Goal: Task Accomplishment & Management: Complete application form

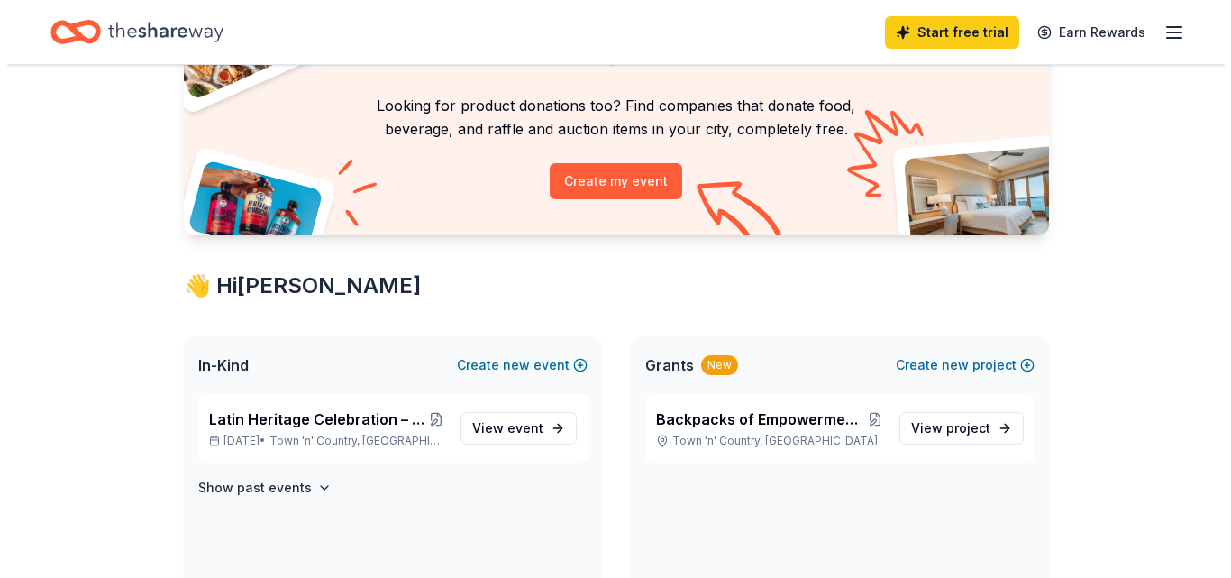
scroll to position [129, 0]
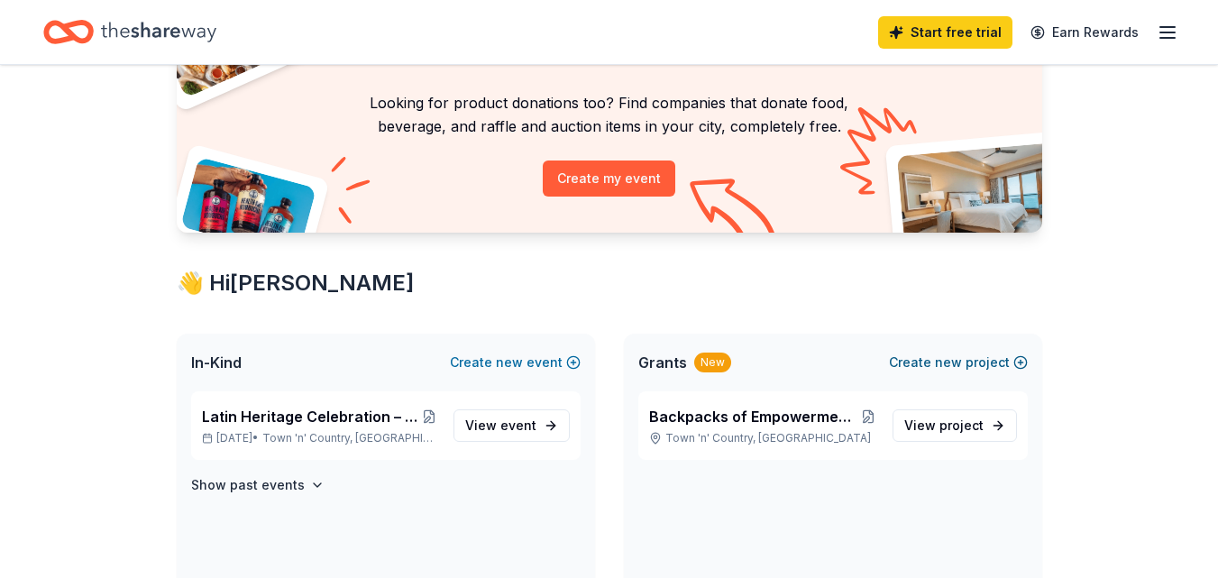
click at [964, 366] on button "Create new project" at bounding box center [958, 363] width 139 height 22
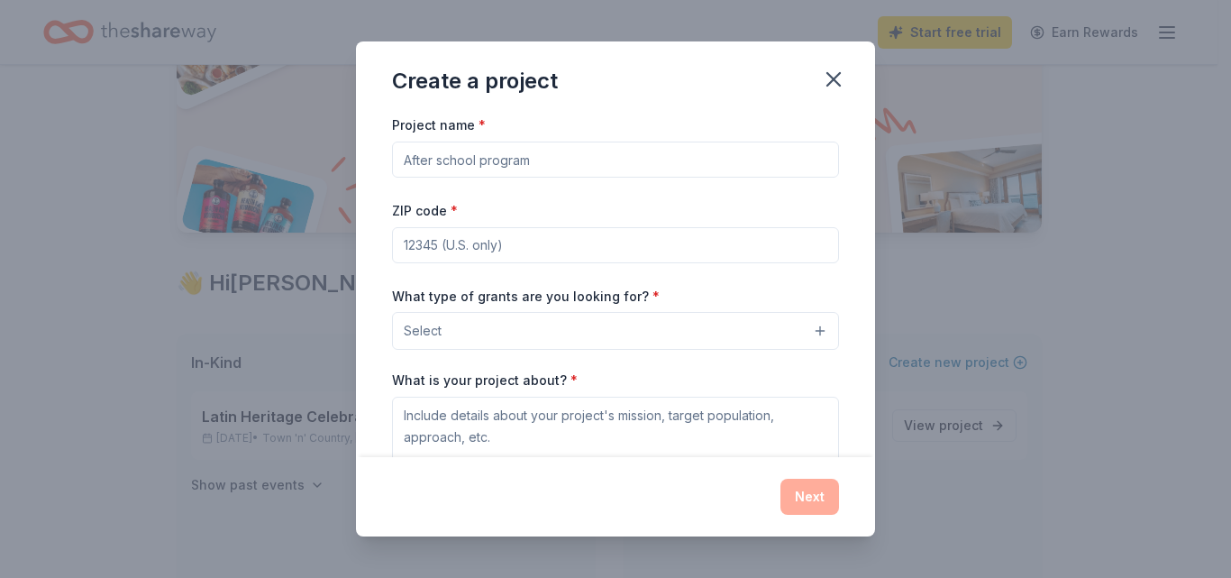
click at [463, 162] on input "Project name *" at bounding box center [615, 160] width 447 height 36
paste input "“Power In The Mic” Youth Open Mic Night"
click at [412, 157] on input "“Power In The Mic” Youth Open Mic Night" at bounding box center [615, 160] width 447 height 36
drag, startPoint x: 506, startPoint y: 160, endPoint x: 726, endPoint y: 153, distance: 220.0
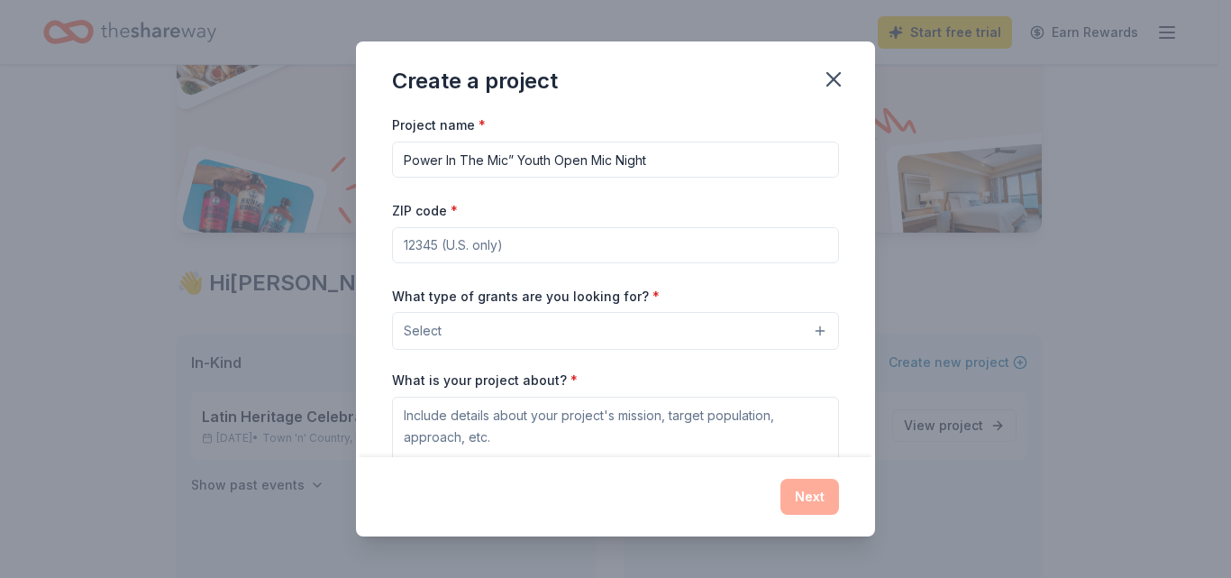
click at [726, 153] on input "Power In The Mic” Youth Open Mic Night" at bounding box center [615, 160] width 447 height 36
type input "Power In The Mic"
click at [451, 252] on input "ZIP code *" at bounding box center [615, 245] width 447 height 36
type input "33549"
click at [466, 335] on button "Select" at bounding box center [615, 331] width 447 height 38
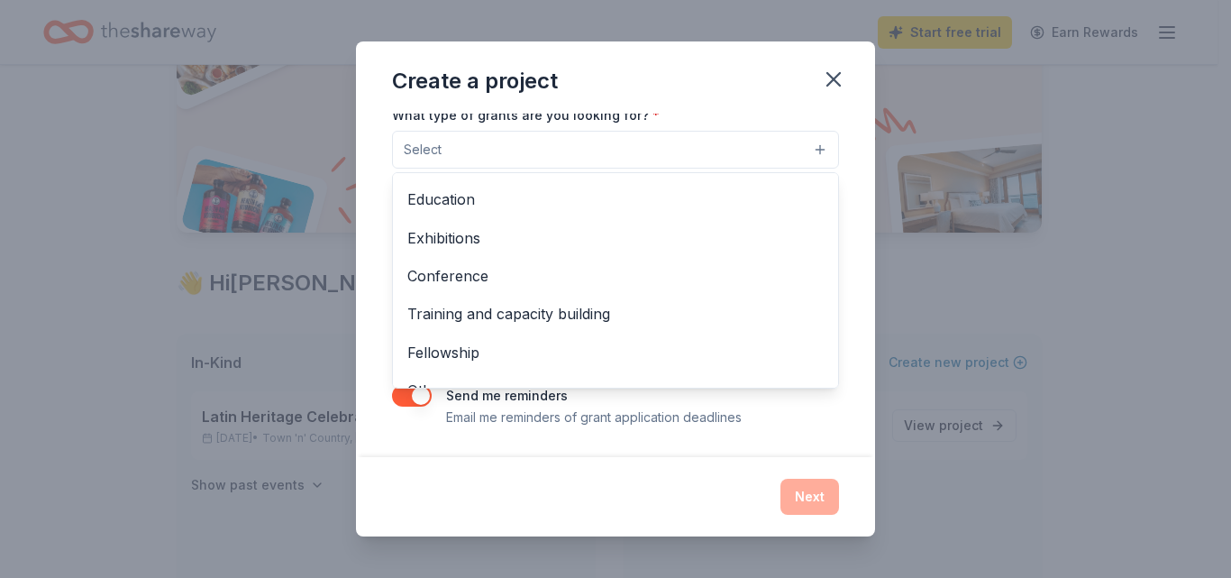
scroll to position [213, 0]
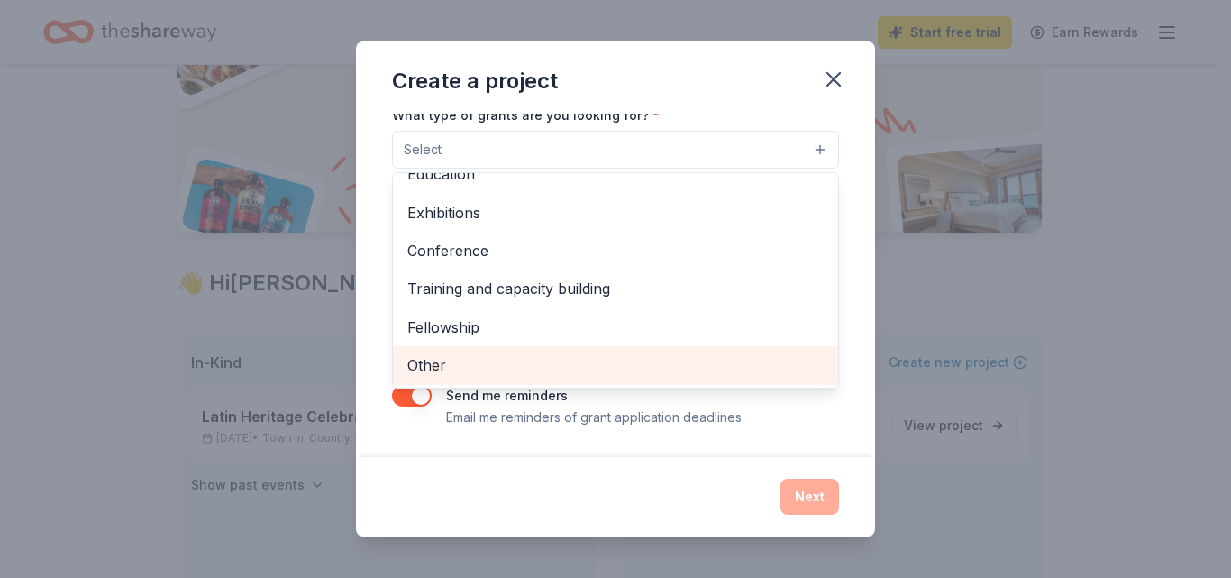
click at [445, 365] on span "Other" at bounding box center [615, 364] width 416 height 23
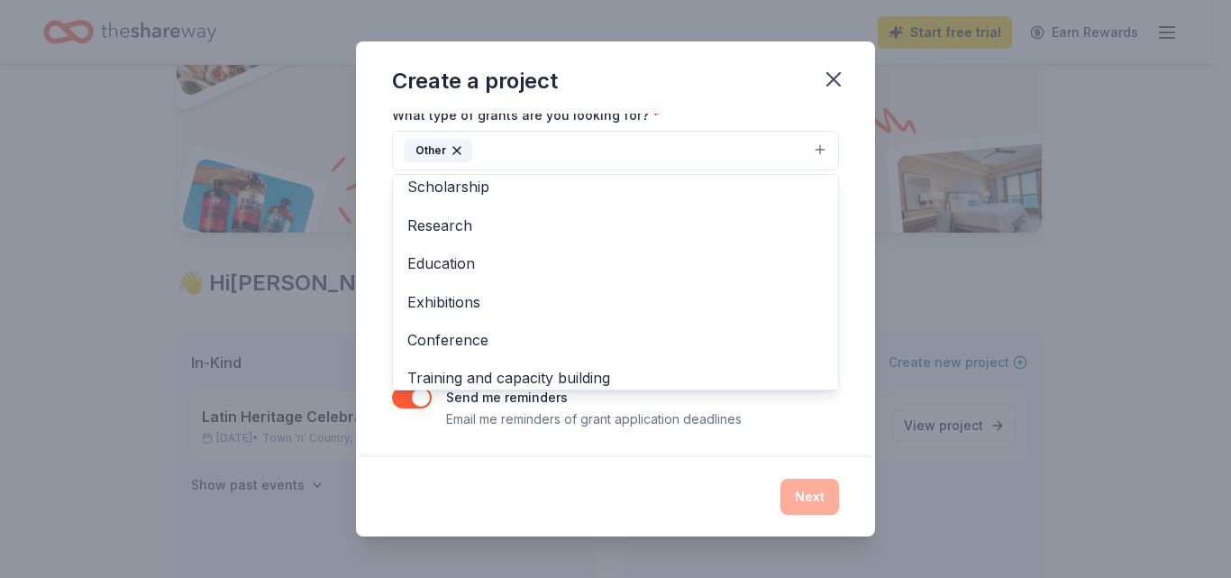
scroll to position [175, 0]
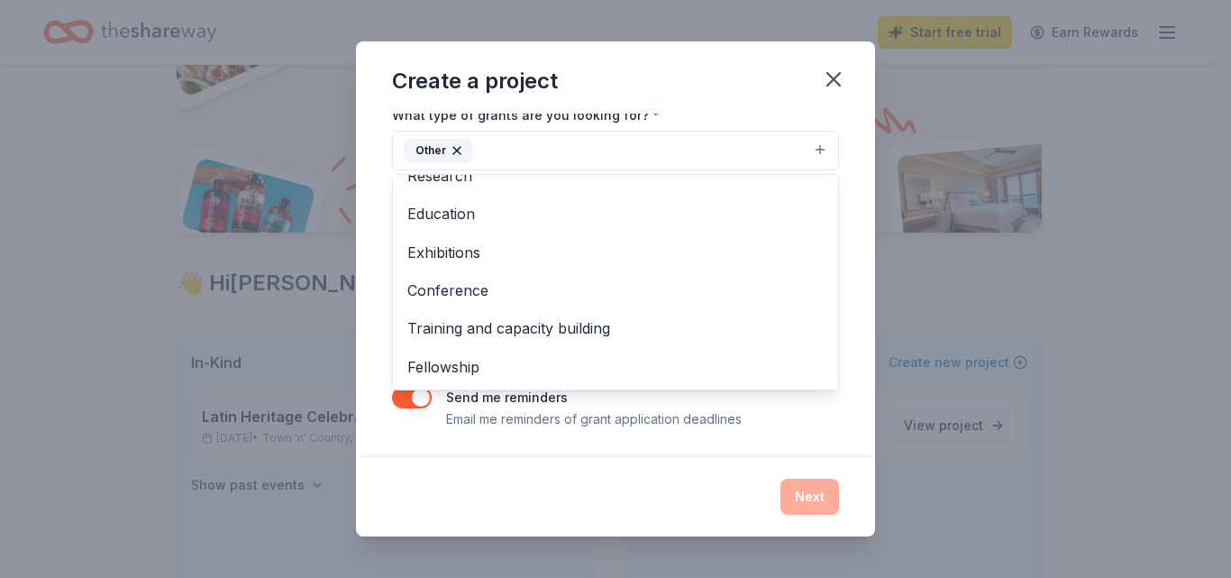
click at [380, 375] on div "Project name * Power In The Mic ZIP code * 33549 What type of grants are you lo…" at bounding box center [615, 285] width 519 height 343
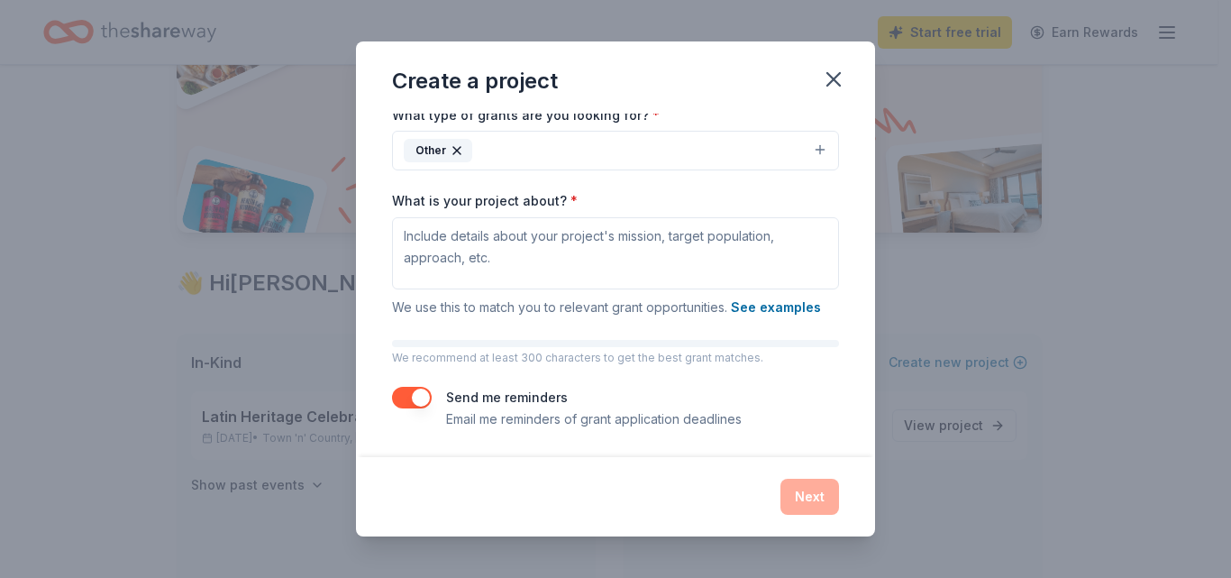
click at [419, 397] on button "button" at bounding box center [412, 398] width 40 height 22
click at [529, 244] on textarea "What is your project about? *" at bounding box center [615, 253] width 447 height 72
paste textarea "Power in the Mic is a free Open Mic Night hosted by Nawlage Is Power for youth …"
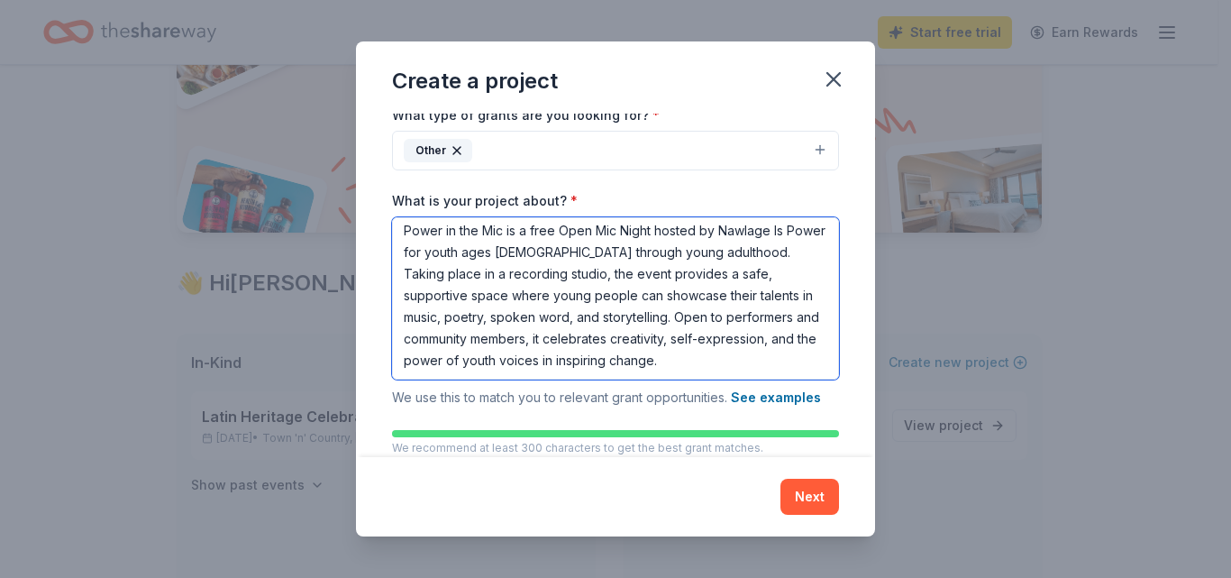
scroll to position [5, 0]
type textarea "Power in the Mic is a free Open Mic Night hosted by Nawlage Is Power for youth …"
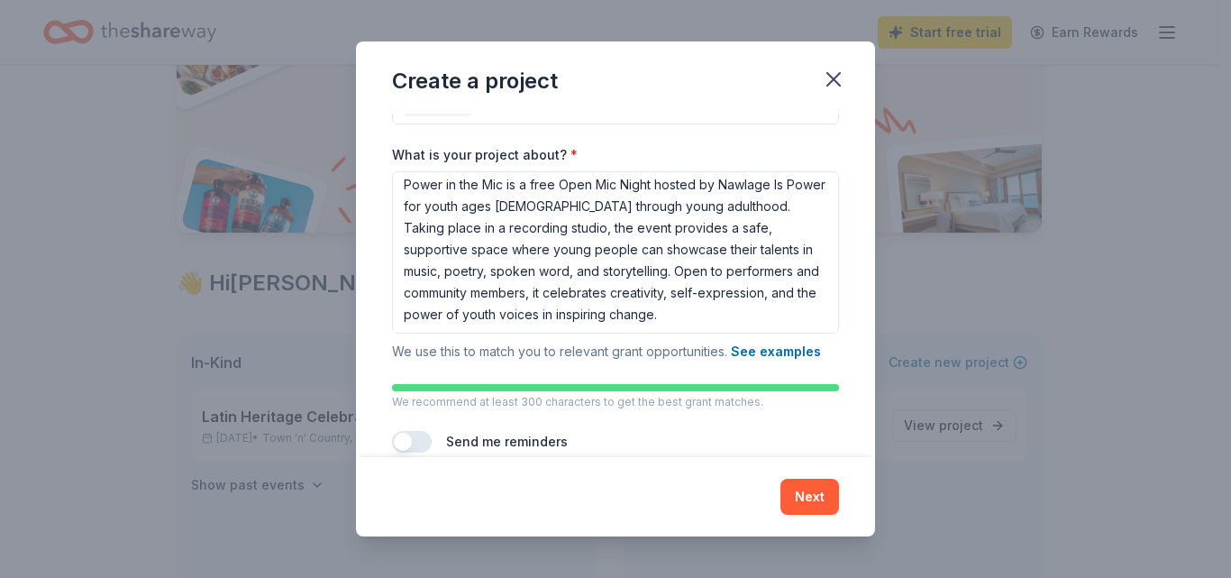
scroll to position [273, 0]
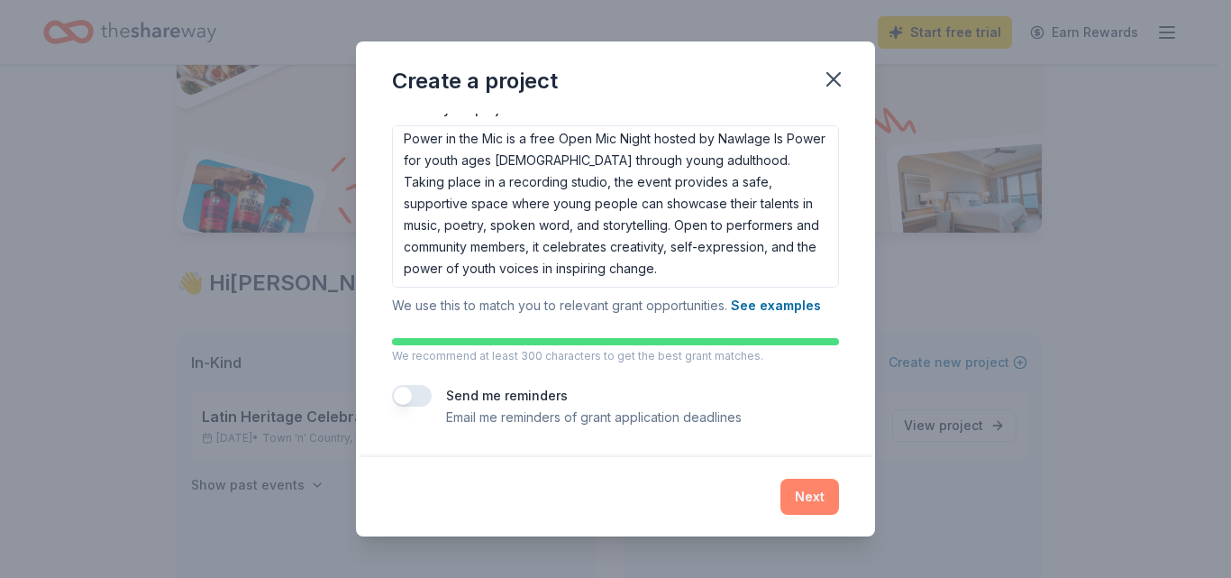
click at [804, 499] on button "Next" at bounding box center [810, 497] width 59 height 36
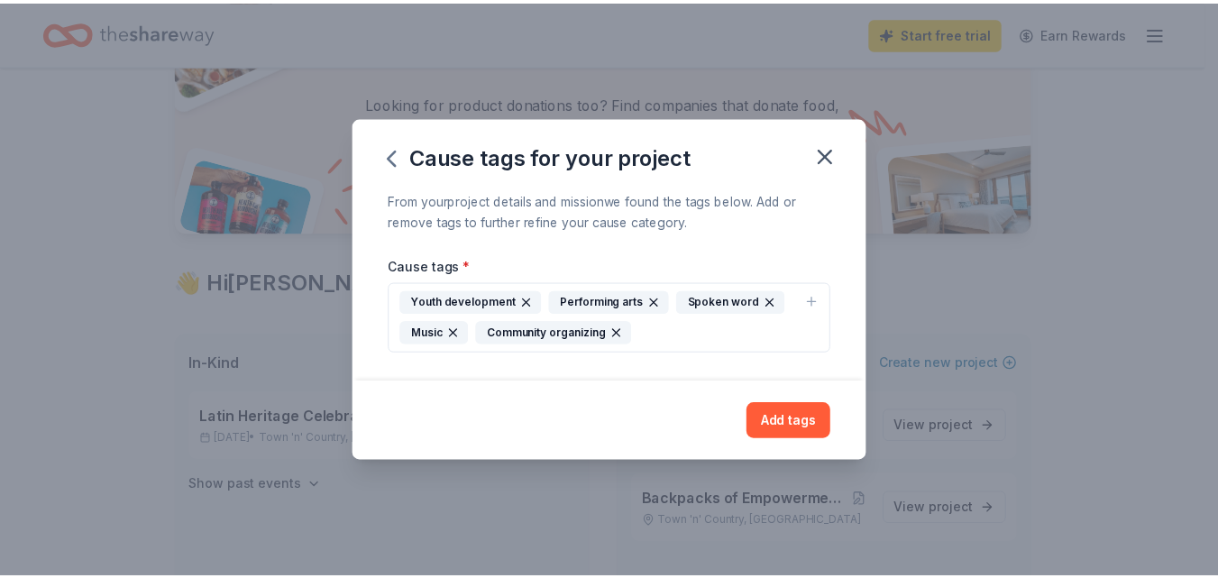
scroll to position [0, 0]
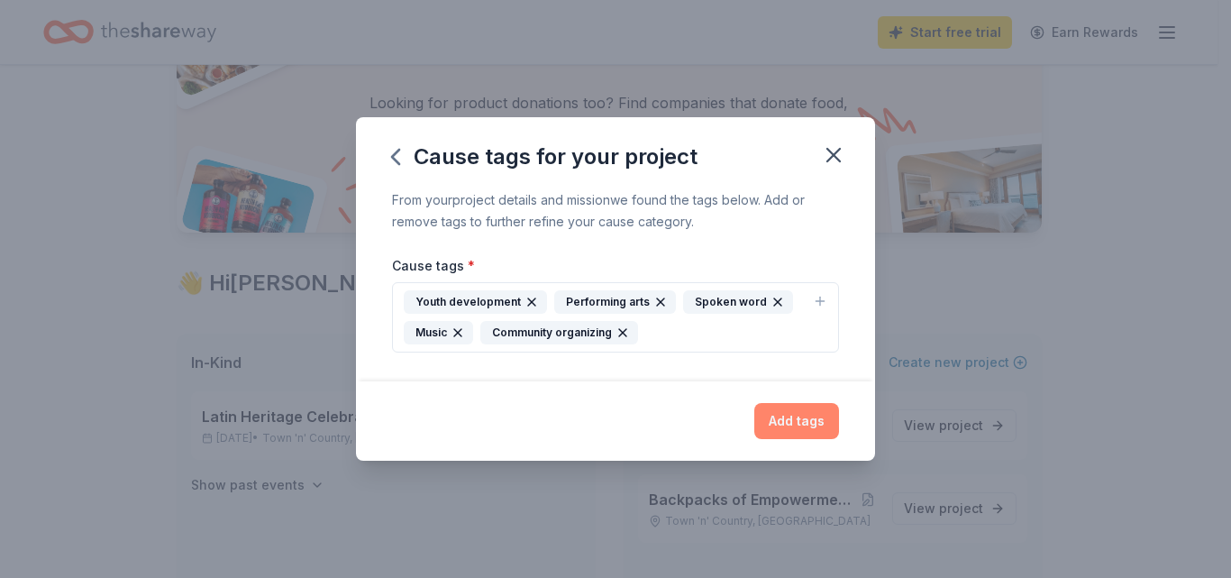
click at [797, 424] on button "Add tags" at bounding box center [796, 421] width 85 height 36
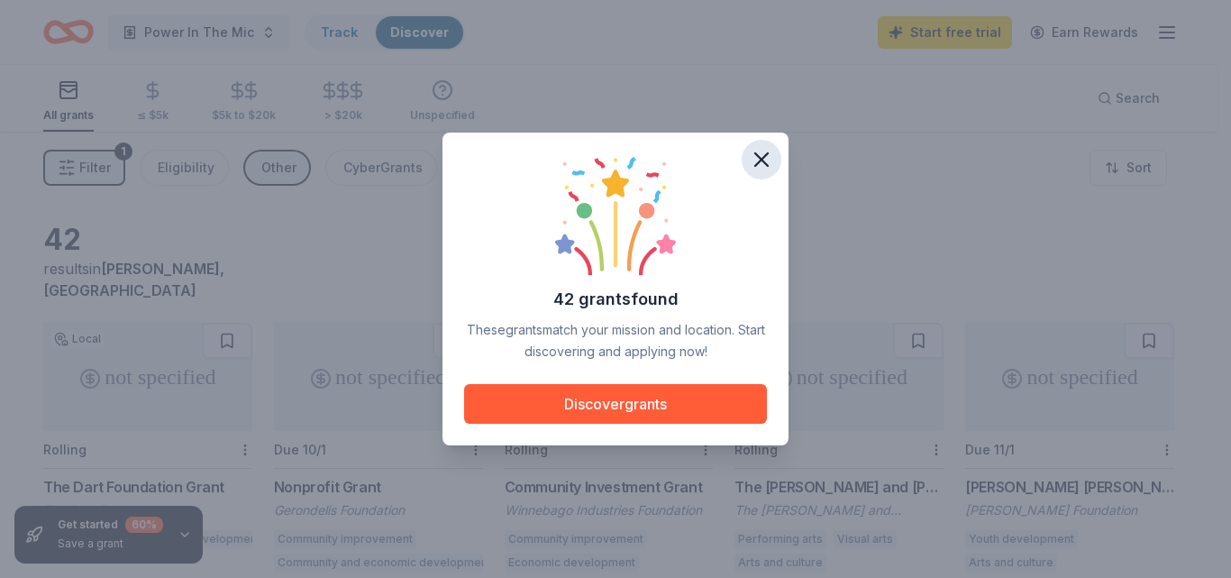
click at [759, 157] on icon "button" at bounding box center [761, 159] width 13 height 13
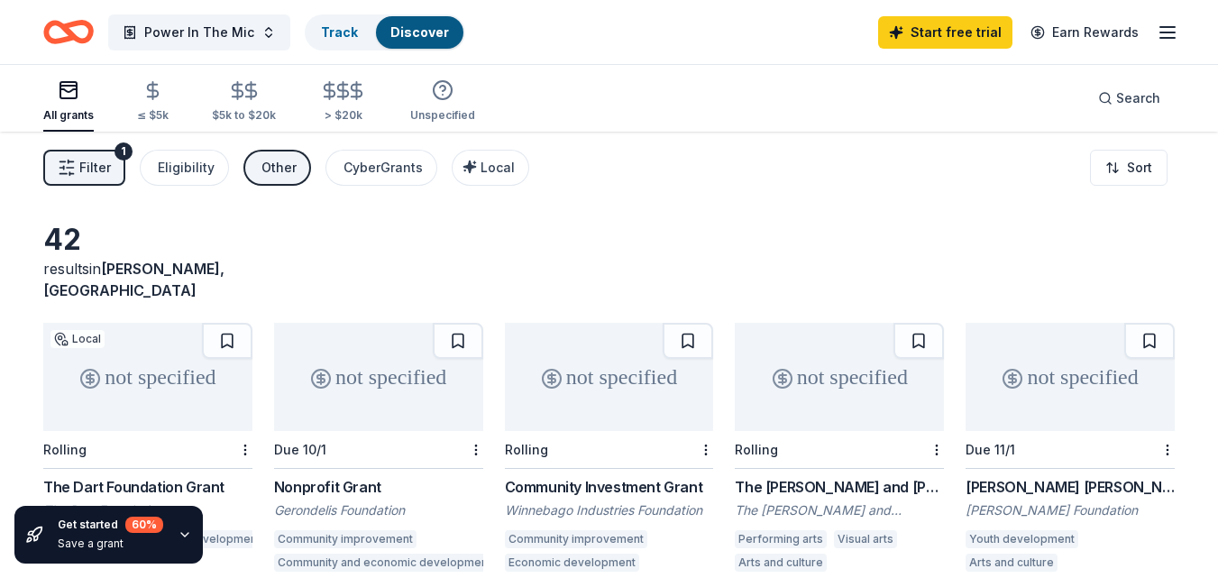
click at [672, 117] on div "All grants ≤ $5k $5k to $20k > $20k Unspecified Search" at bounding box center [608, 98] width 1131 height 67
click at [499, 166] on span "Local" at bounding box center [497, 167] width 34 height 15
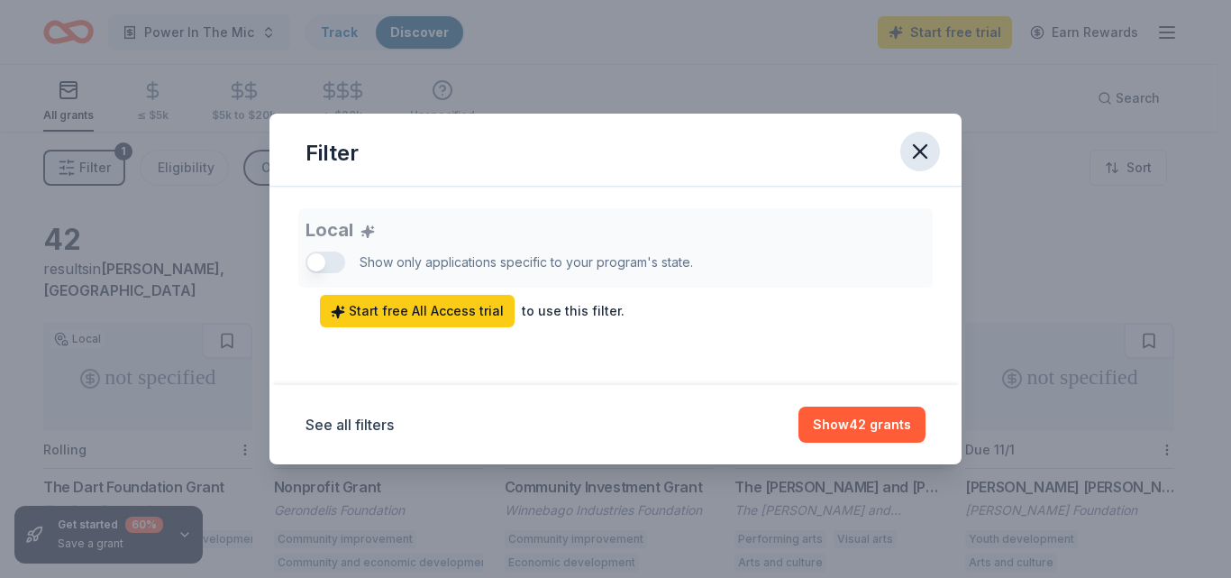
click at [925, 161] on icon "button" at bounding box center [920, 151] width 25 height 25
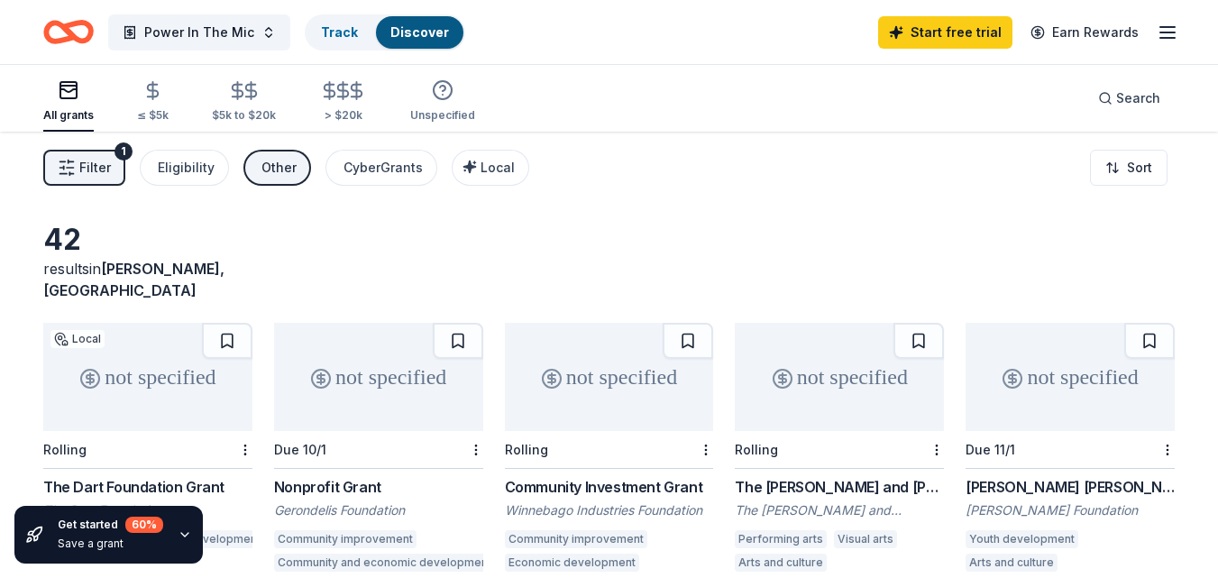
click at [679, 112] on div "All grants ≤ $5k $5k to $20k > $20k Unspecified Search" at bounding box center [608, 98] width 1131 height 67
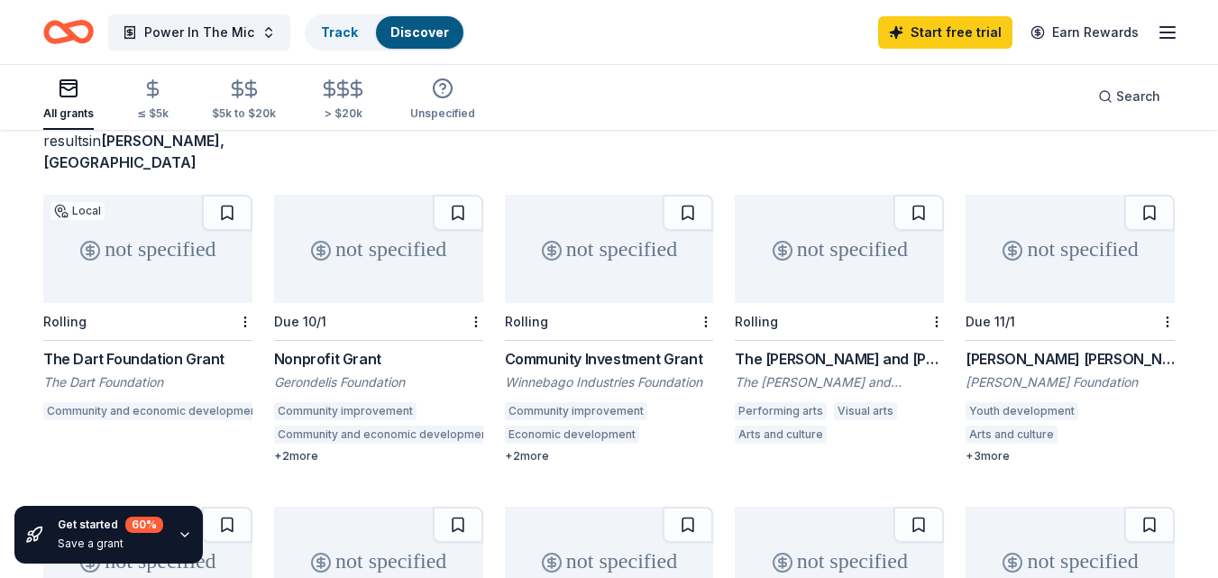
scroll to position [132, 0]
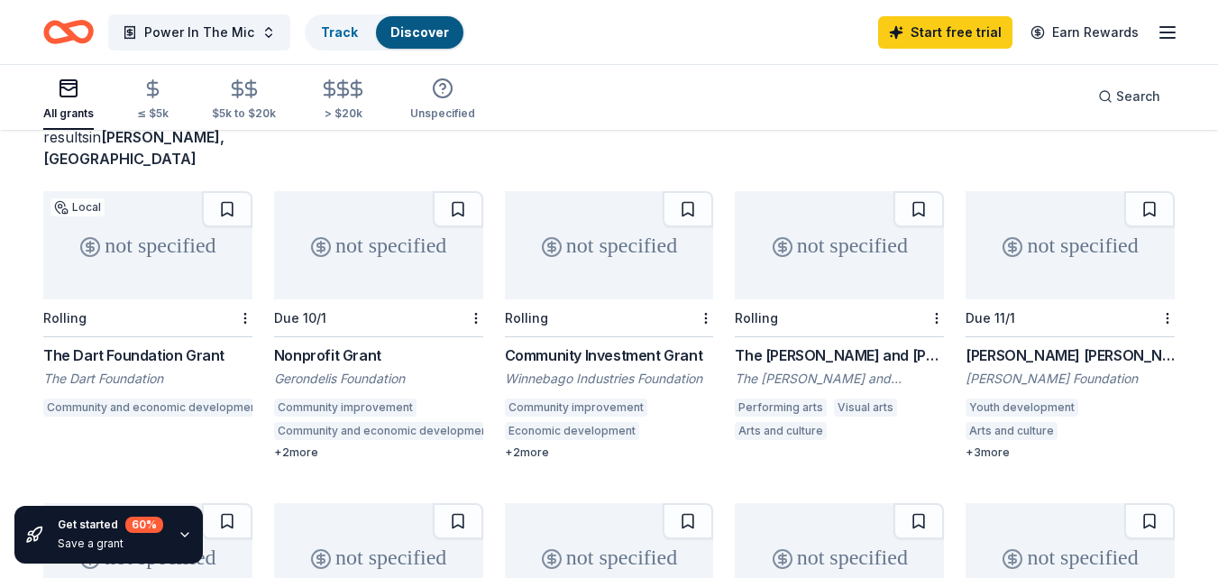
click at [641, 102] on div "All grants ≤ $5k $5k to $20k > $20k Unspecified Search" at bounding box center [608, 96] width 1131 height 67
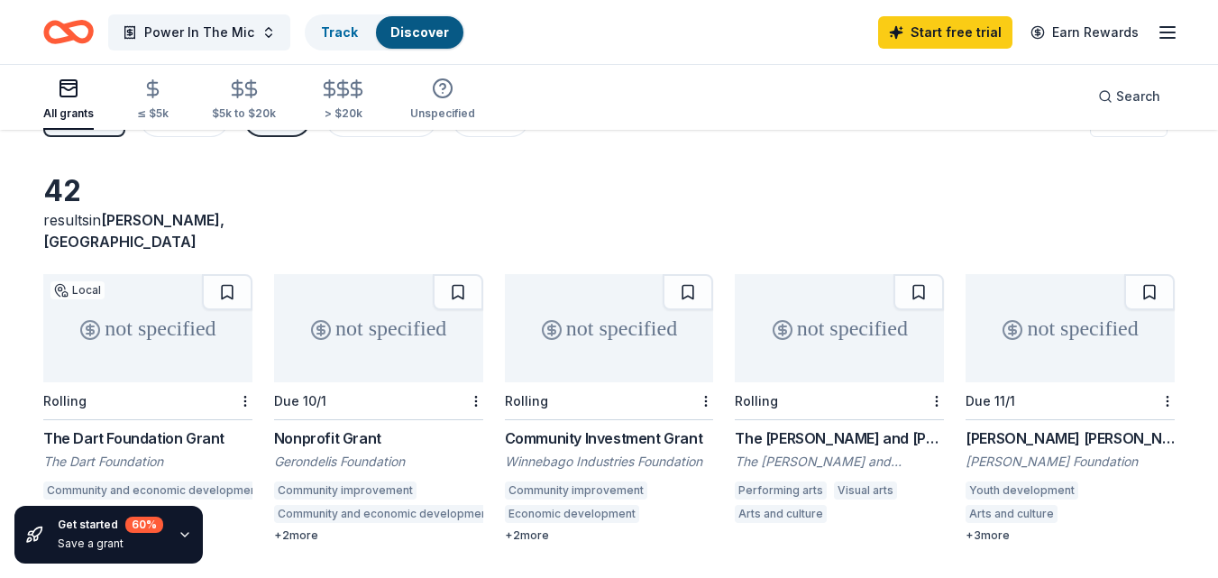
scroll to position [0, 0]
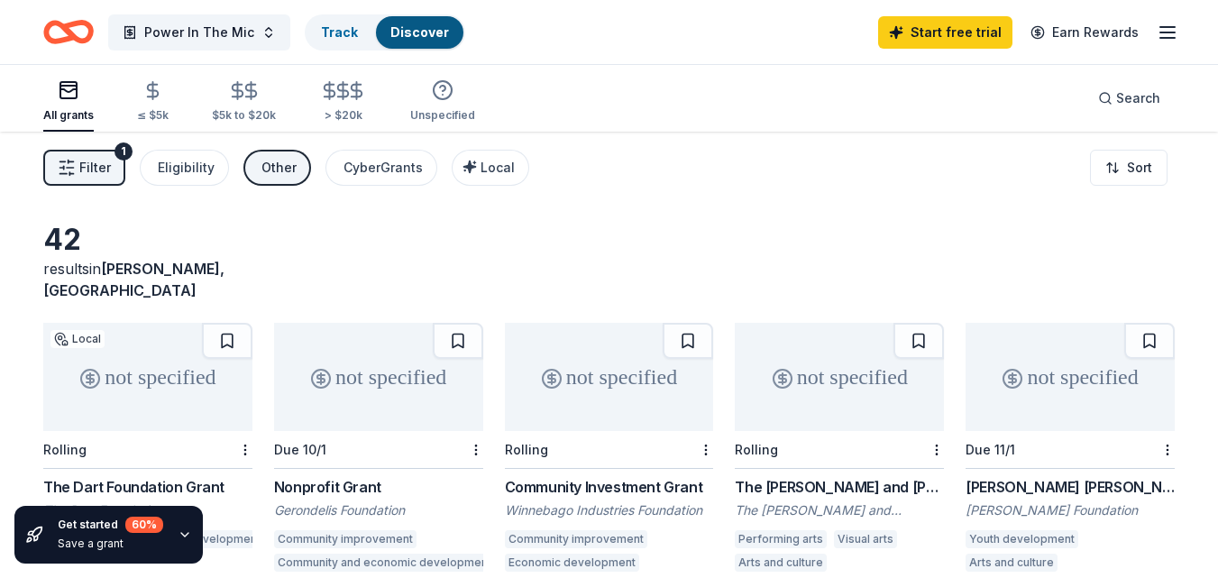
click at [370, 372] on div "not specified" at bounding box center [378, 377] width 209 height 108
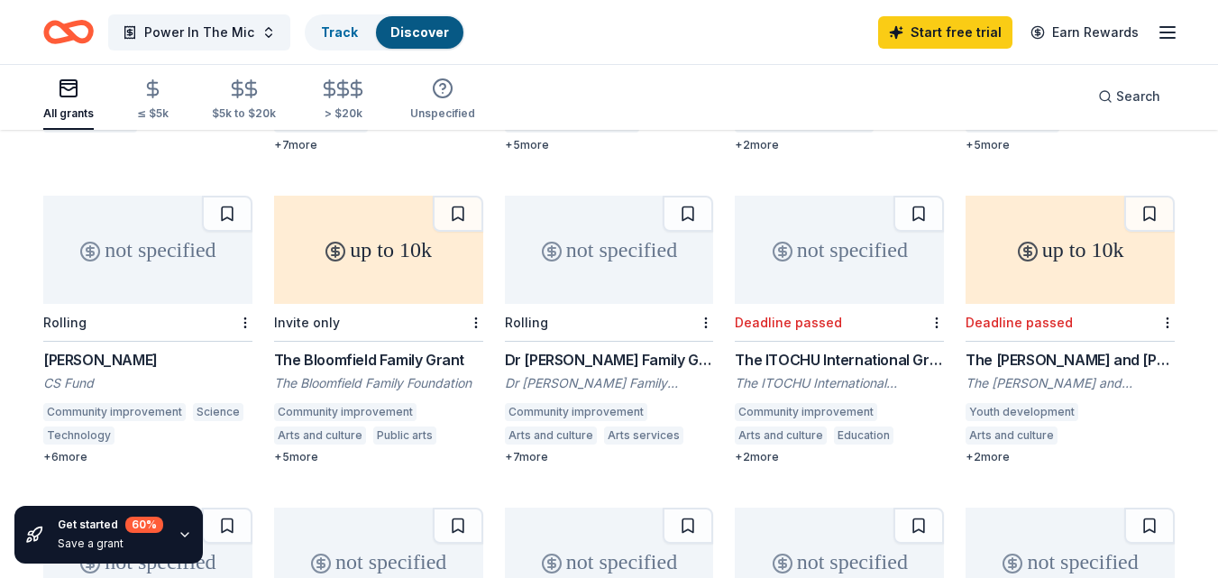
scroll to position [740, 0]
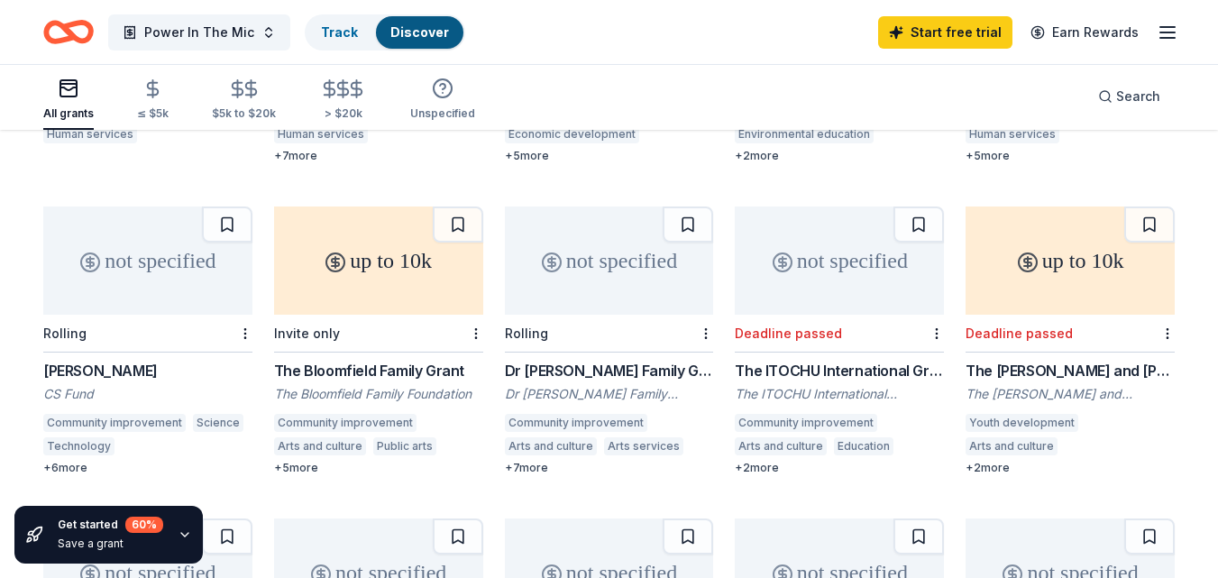
click at [352, 265] on div "up to 10k" at bounding box center [378, 260] width 209 height 108
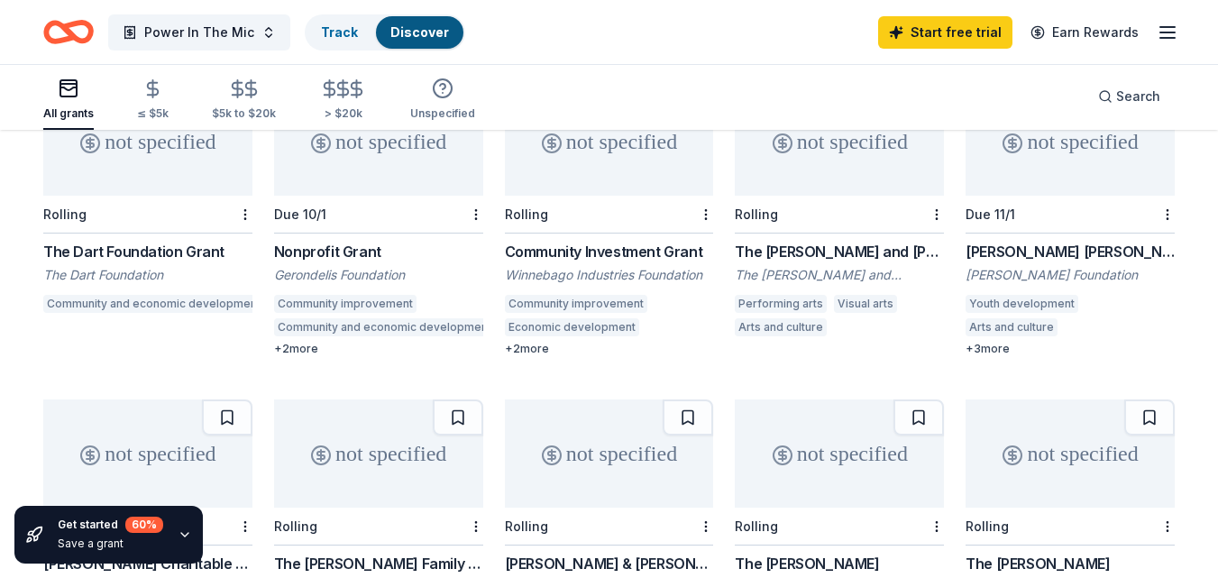
scroll to position [67, 0]
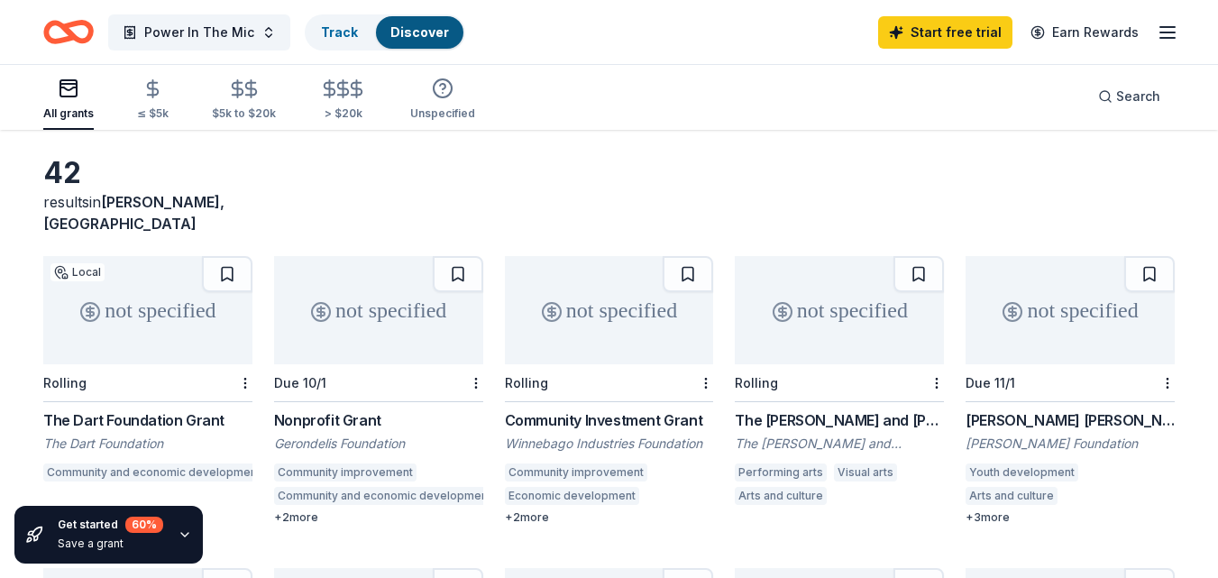
click at [57, 31] on icon "Home" at bounding box center [68, 32] width 50 height 42
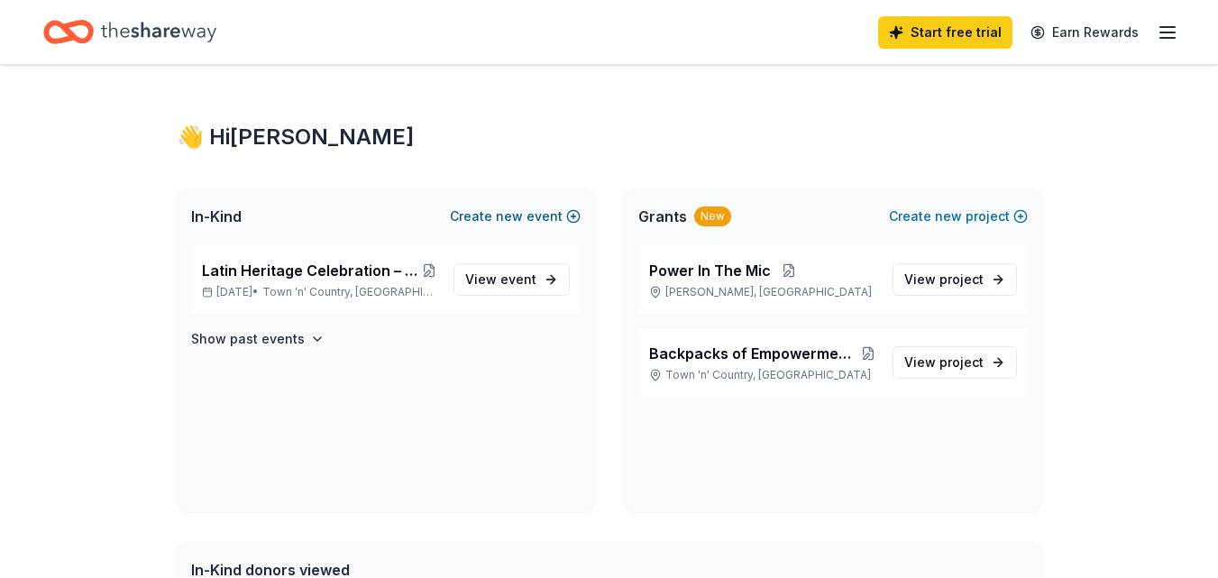
click at [509, 212] on span "new" at bounding box center [509, 217] width 27 height 22
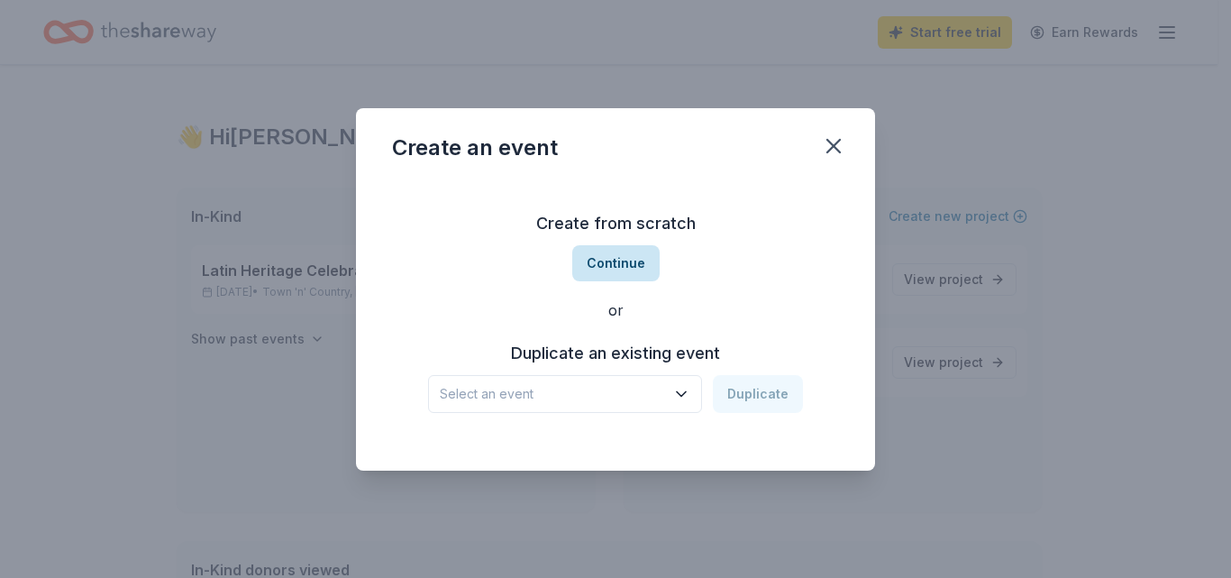
click at [620, 258] on button "Continue" at bounding box center [615, 263] width 87 height 36
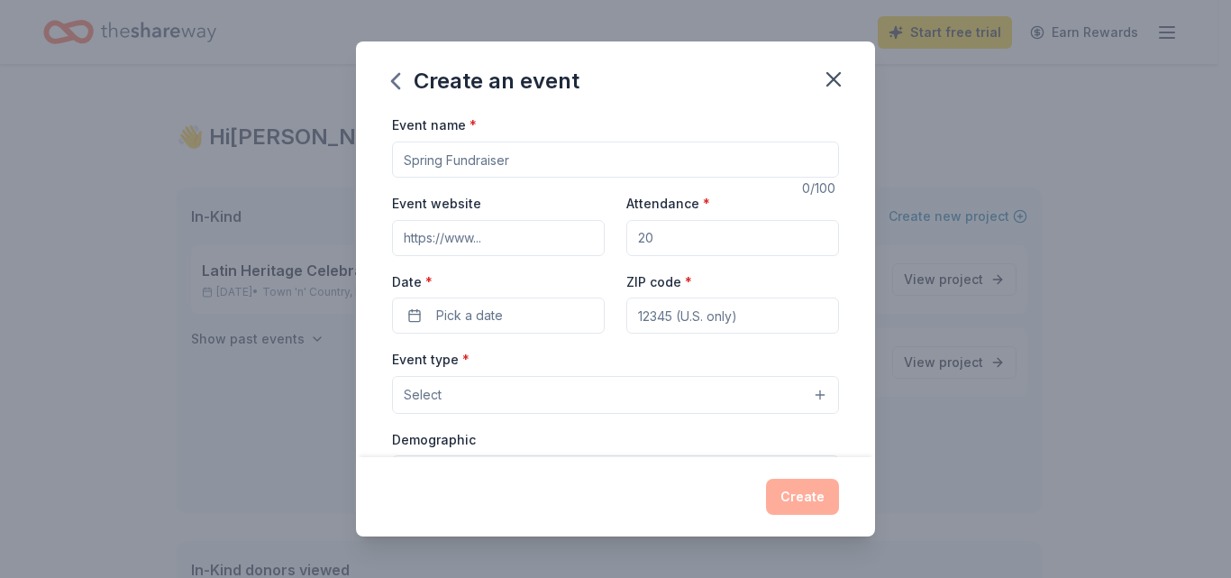
click at [535, 158] on input "Event name *" at bounding box center [615, 160] width 447 height 36
type input "Power in the Mic"
click at [462, 241] on input "Event website" at bounding box center [498, 238] width 213 height 36
click at [635, 249] on input "Attendance *" at bounding box center [732, 238] width 213 height 36
type input "25"
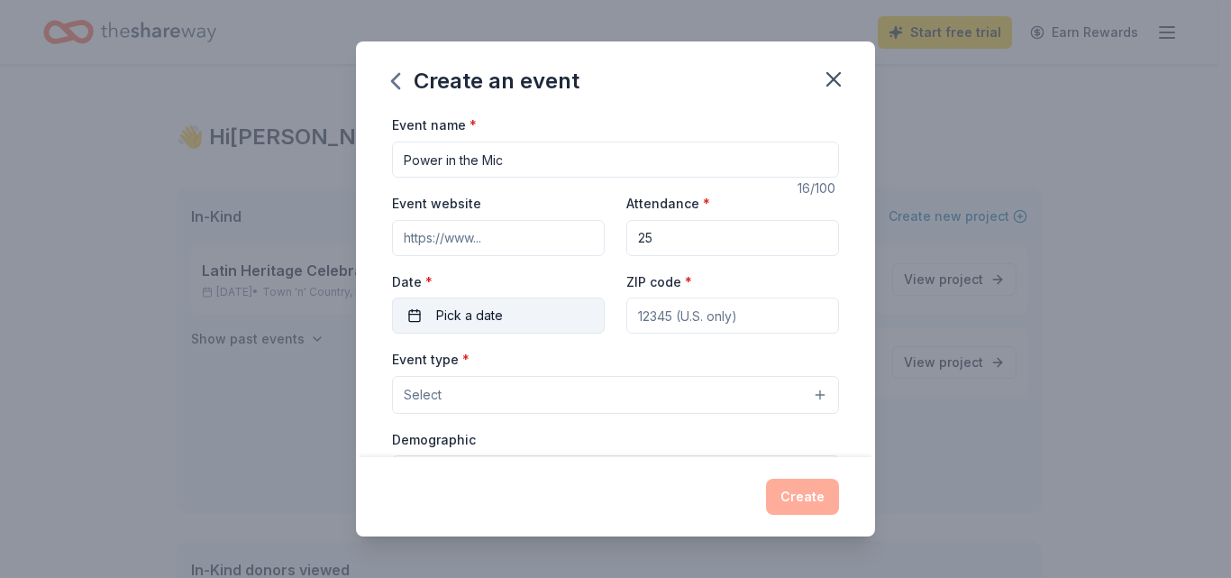
click at [546, 324] on button "Pick a date" at bounding box center [498, 315] width 213 height 36
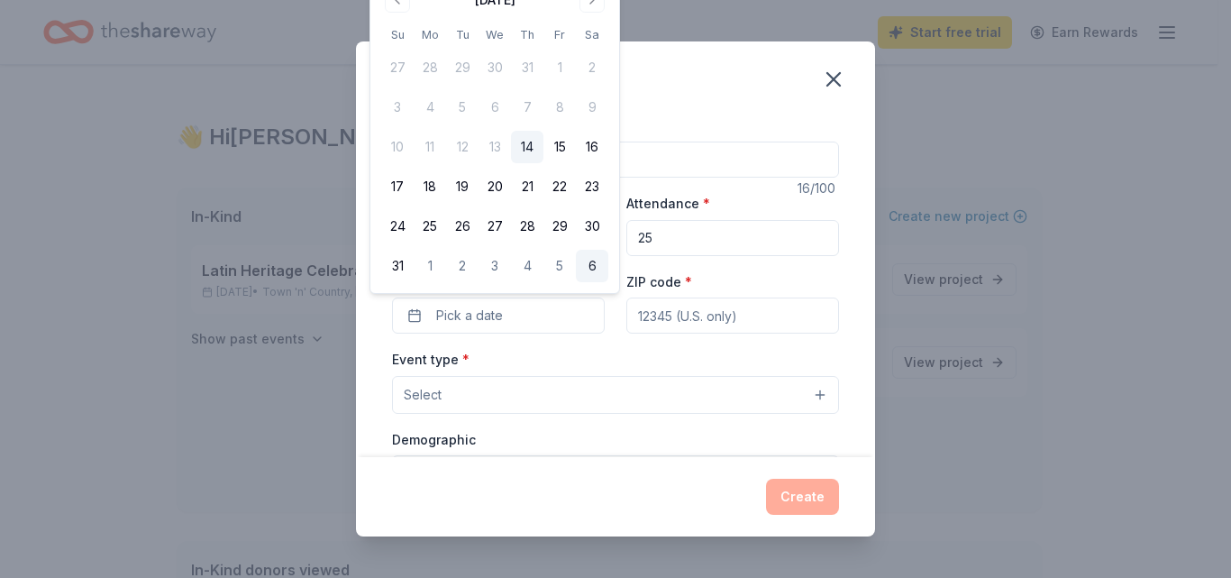
click at [593, 272] on button "6" at bounding box center [592, 266] width 32 height 32
click at [693, 319] on input "ZIP code *" at bounding box center [732, 315] width 213 height 36
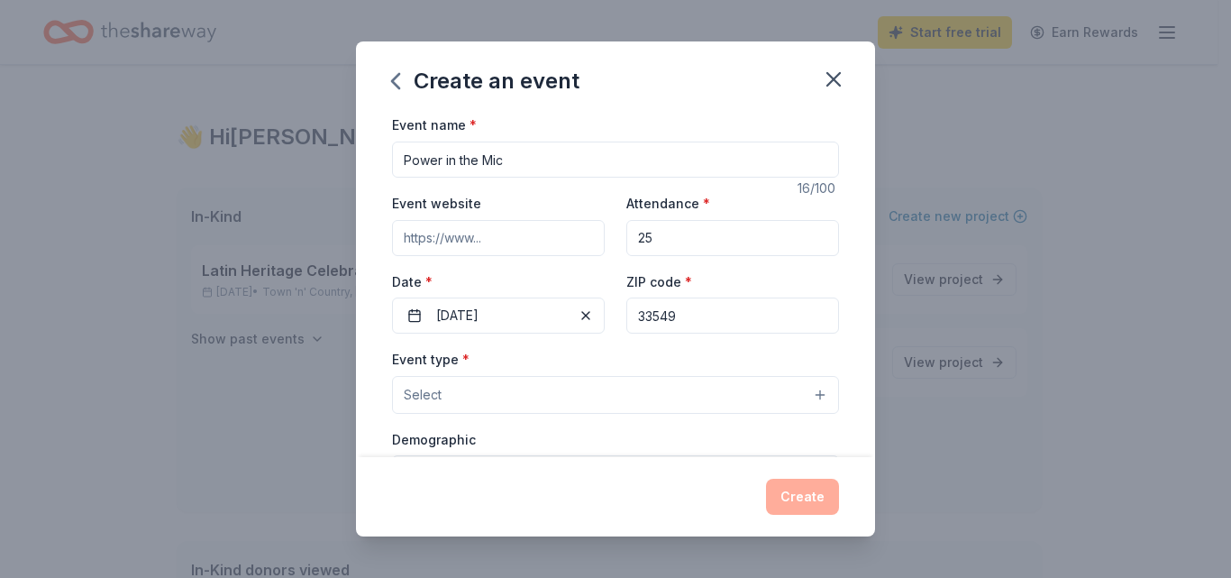
type input "33549"
click at [623, 379] on button "Select" at bounding box center [615, 395] width 447 height 38
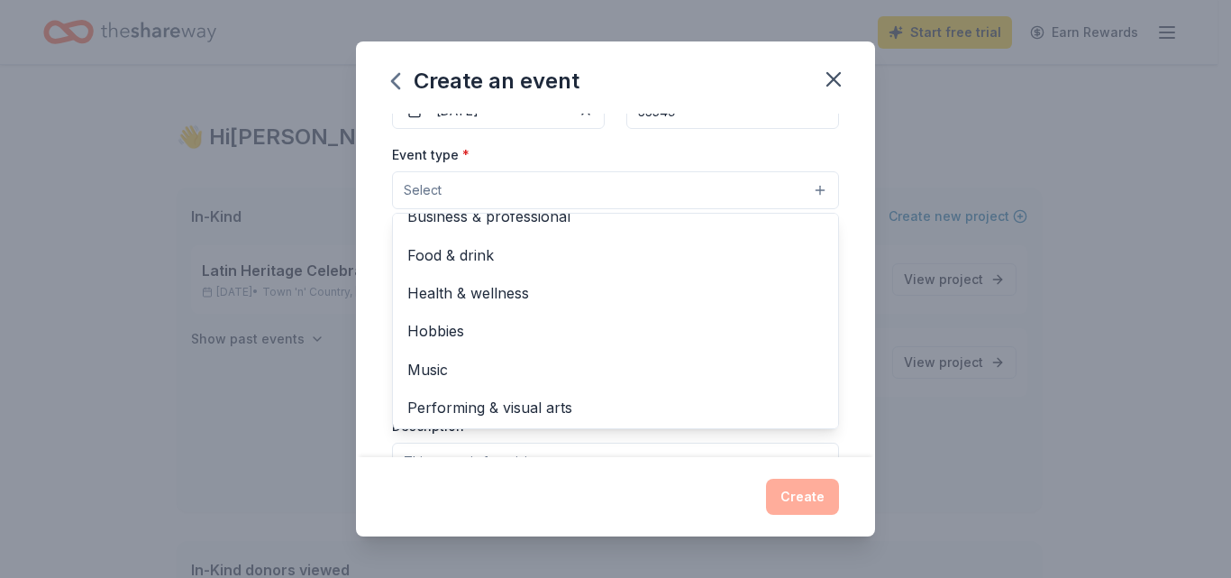
scroll to position [60, 0]
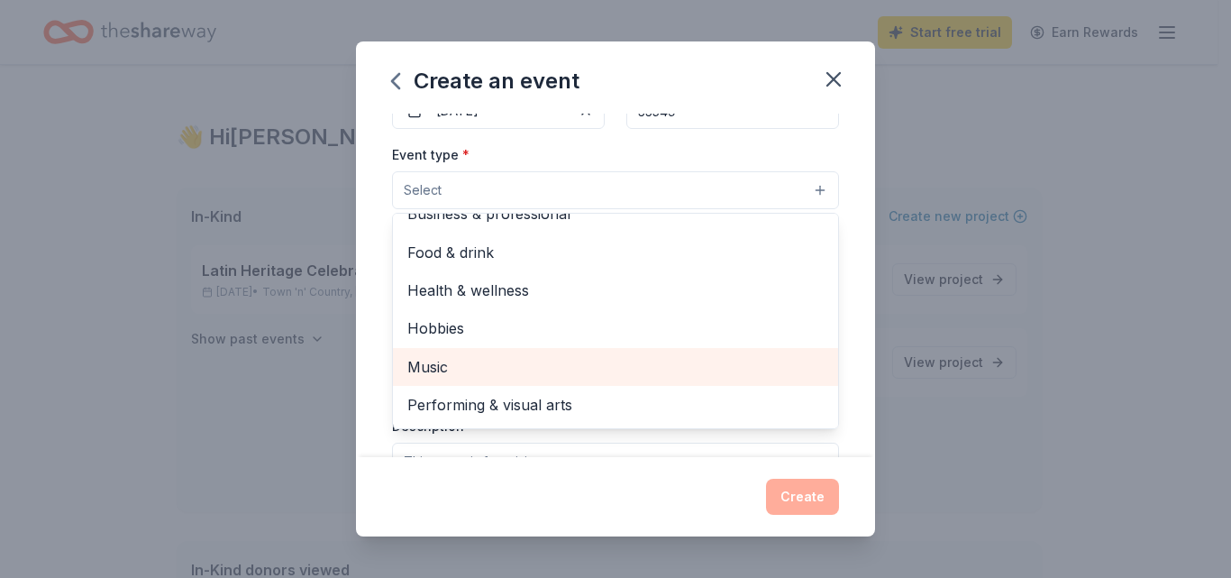
click at [483, 366] on span "Music" at bounding box center [615, 366] width 416 height 23
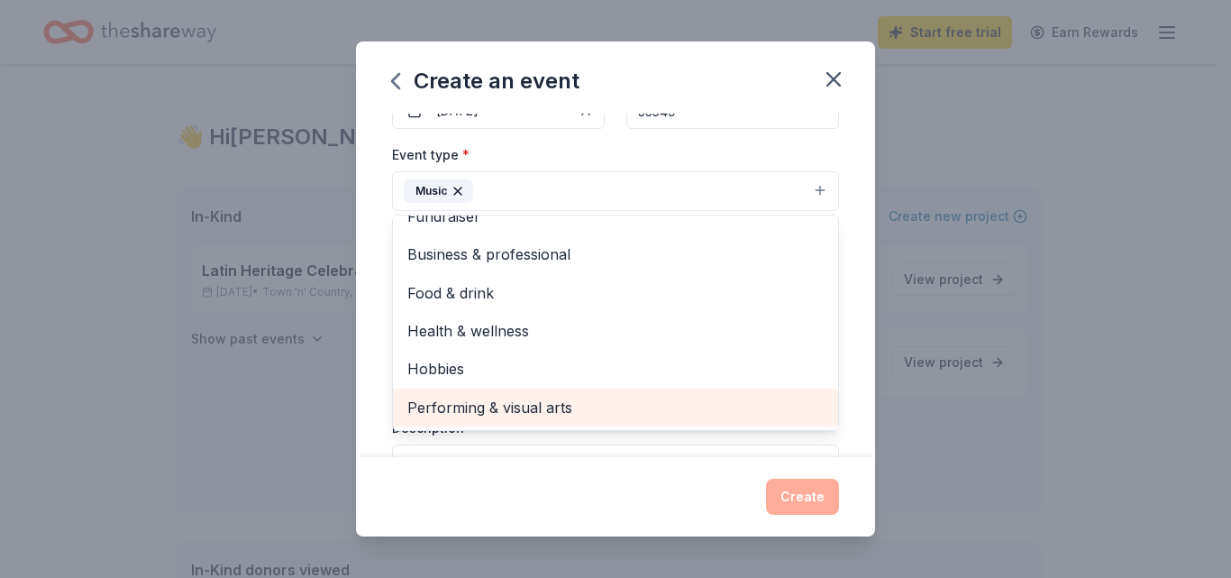
click at [504, 416] on span "Performing & visual arts" at bounding box center [615, 407] width 416 height 23
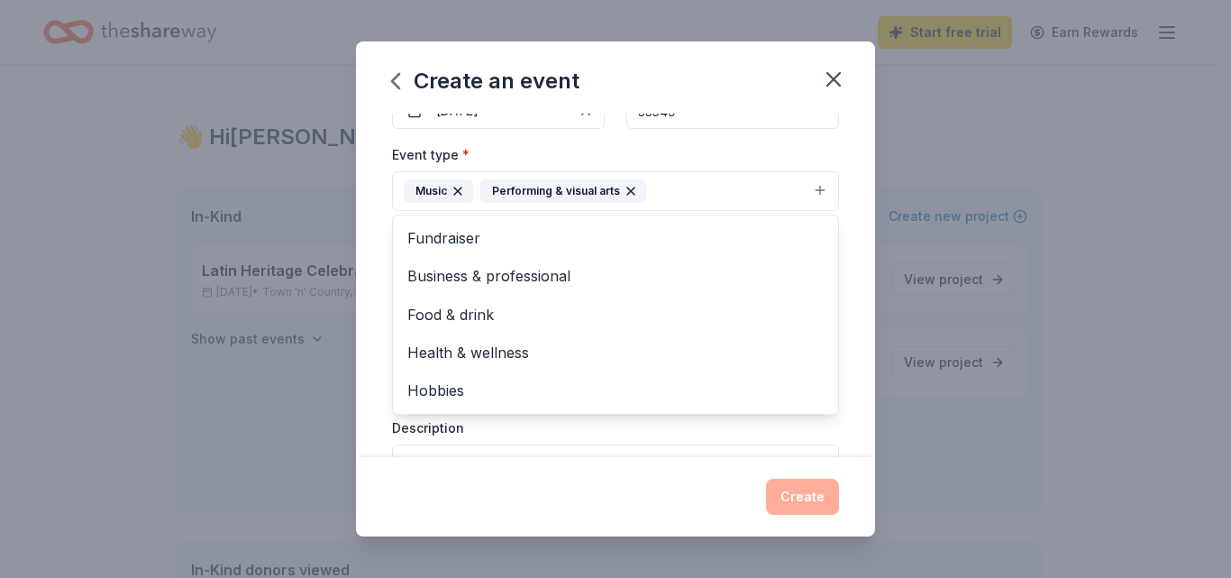
click at [850, 270] on div "Event name * Power in the Mic 16 /100 Event website Attendance * 25 Date * 09/0…" at bounding box center [615, 285] width 519 height 343
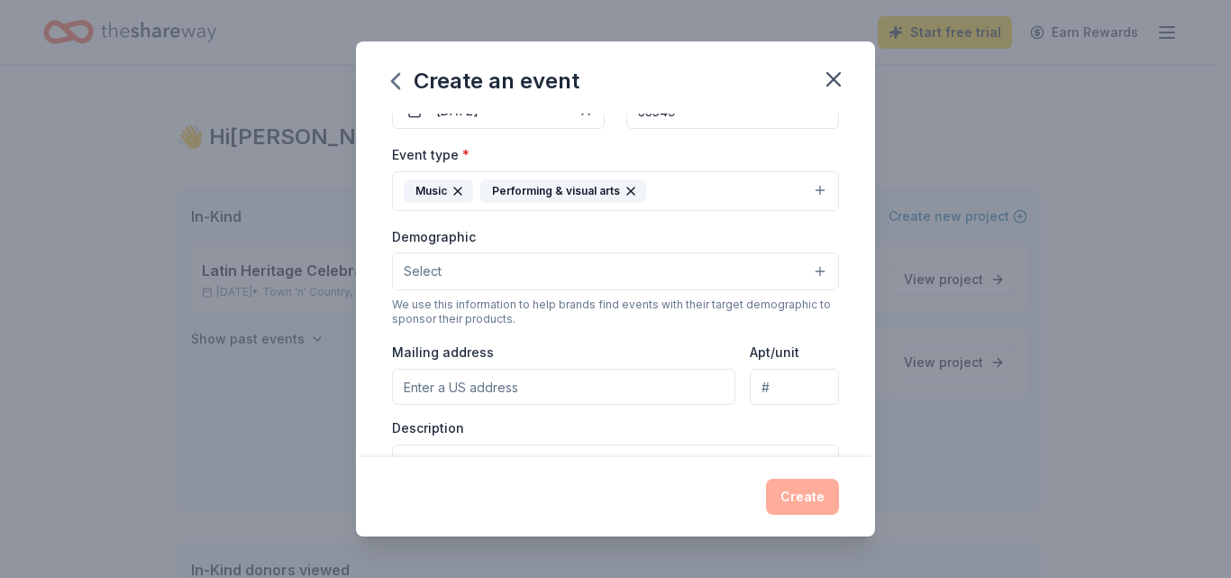
click at [672, 275] on button "Select" at bounding box center [615, 271] width 447 height 38
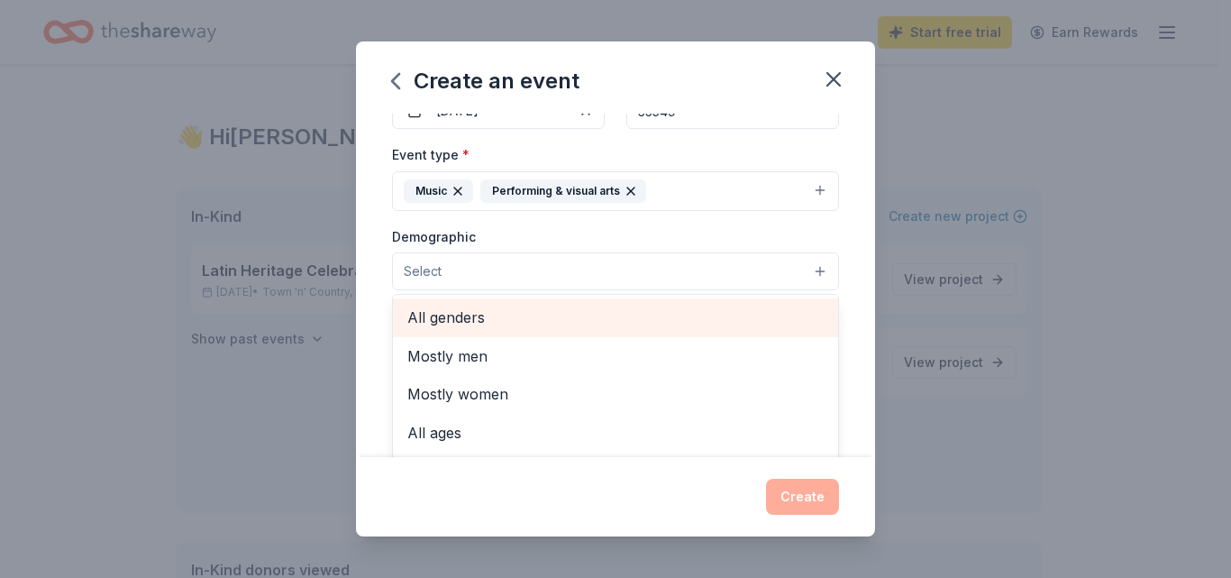
click at [512, 325] on span "All genders" at bounding box center [615, 317] width 416 height 23
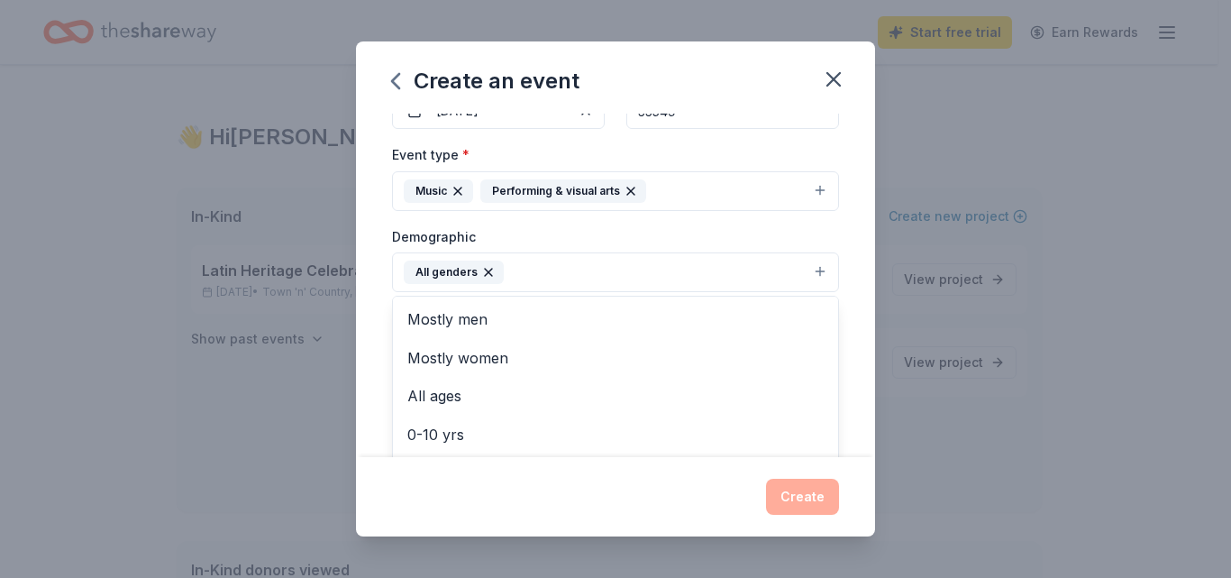
click at [847, 261] on div "Event name * Power in the Mic 16 /100 Event website Attendance * 25 Date * 09/0…" at bounding box center [615, 285] width 519 height 343
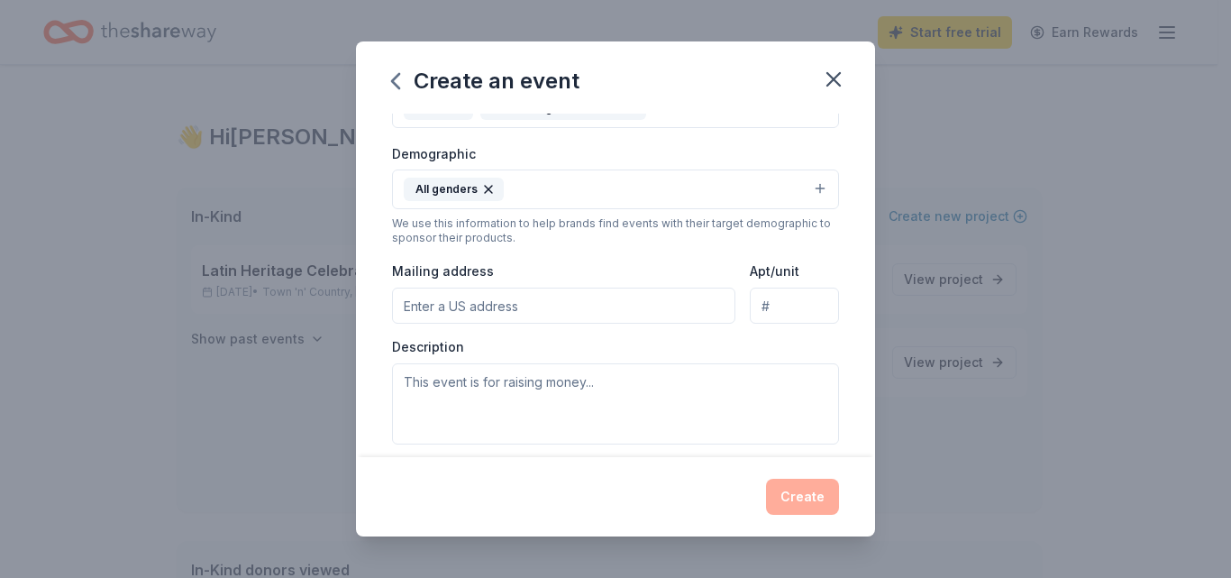
scroll to position [295, 0]
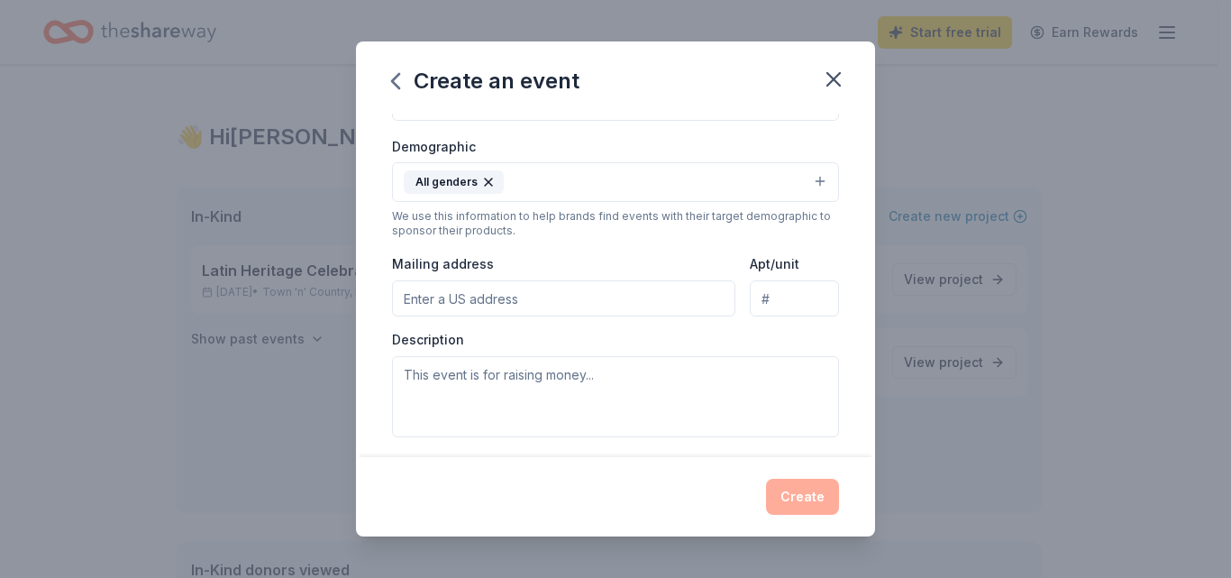
click at [810, 183] on button "All genders" at bounding box center [615, 182] width 447 height 40
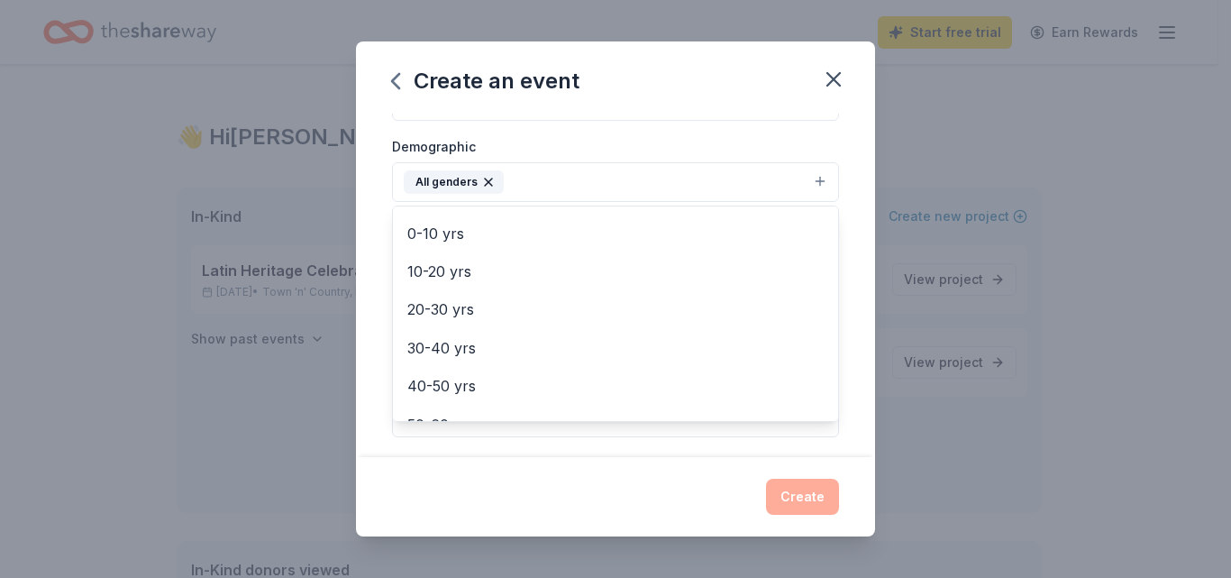
scroll to position [95, 0]
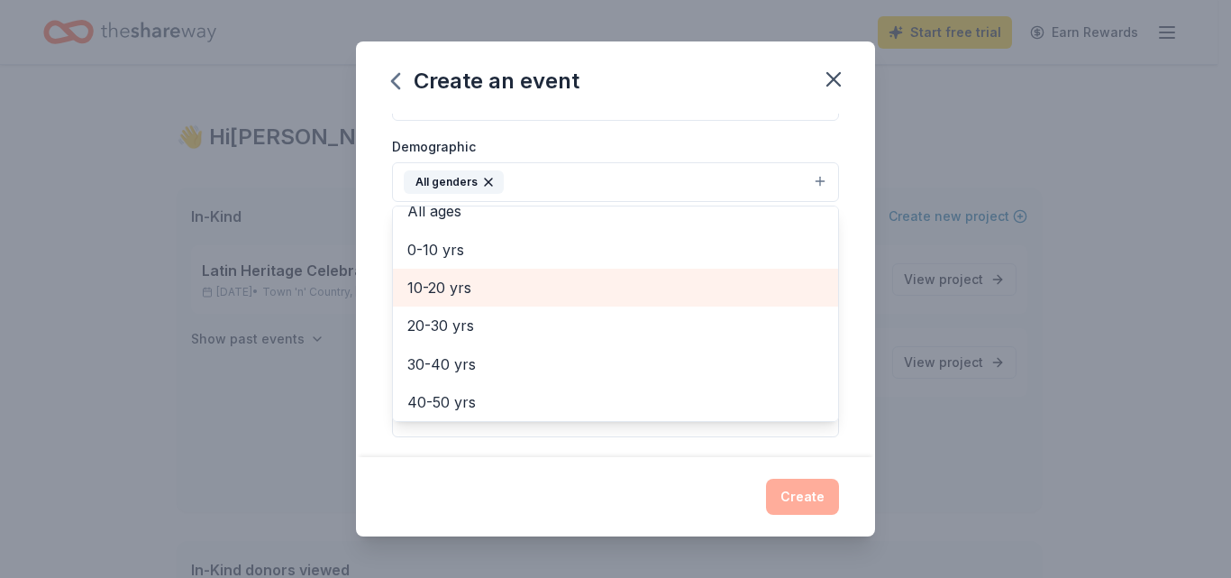
click at [488, 295] on span "10-20 yrs" at bounding box center [615, 287] width 416 height 23
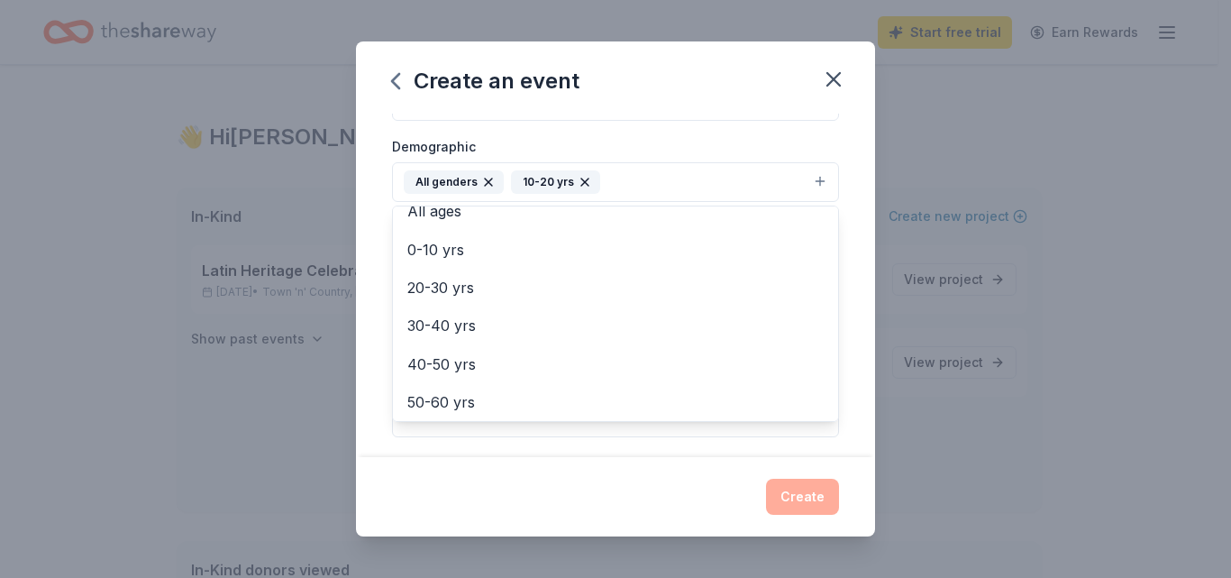
click at [842, 277] on div "Event name * Power in the Mic 16 /100 Event website Attendance * 25 Date * 09/0…" at bounding box center [615, 285] width 519 height 343
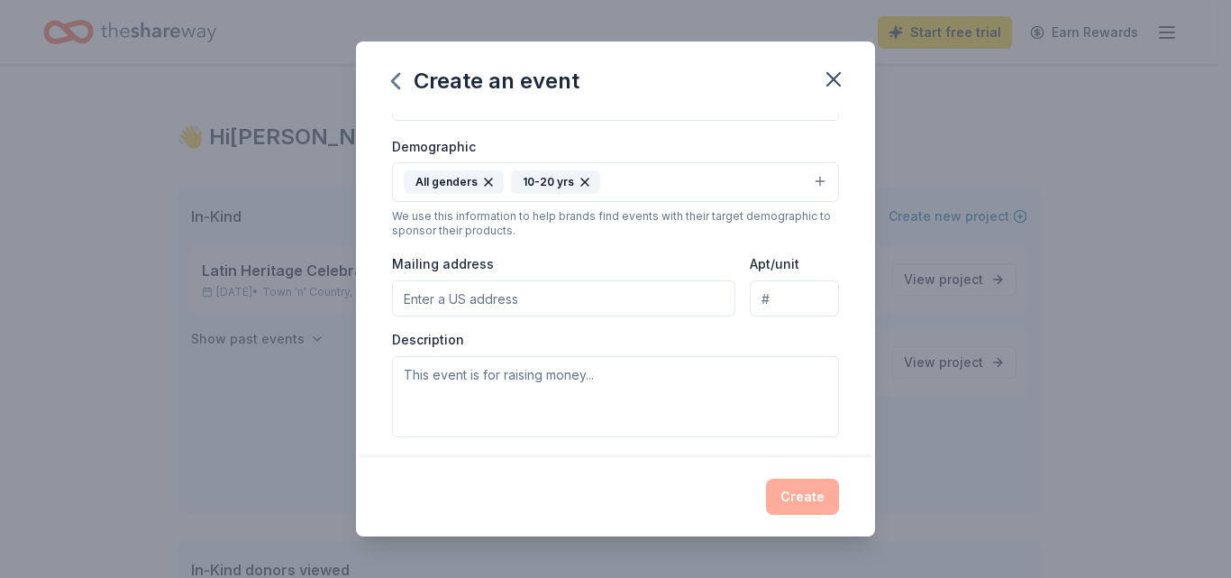
click at [513, 305] on input "Mailing address" at bounding box center [563, 298] width 343 height 36
type input "6105 Memorial Highway, Tampa, FL, 33615"
click at [781, 298] on input "Apt/unit" at bounding box center [794, 298] width 89 height 36
type input "@"
type input "A-3"
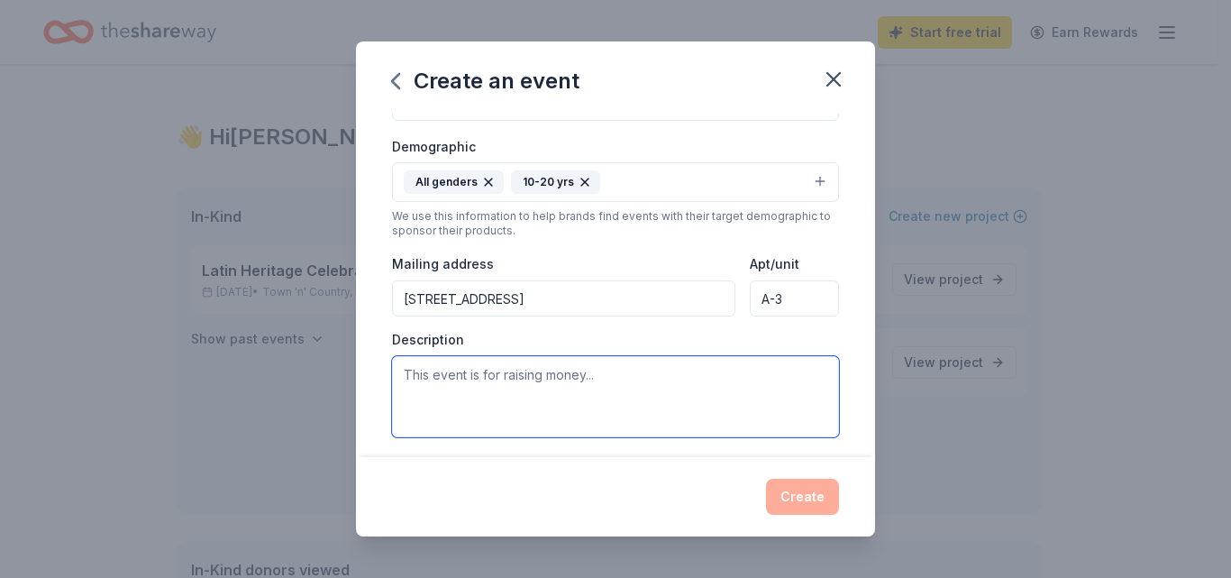
click at [483, 389] on textarea at bounding box center [615, 396] width 447 height 81
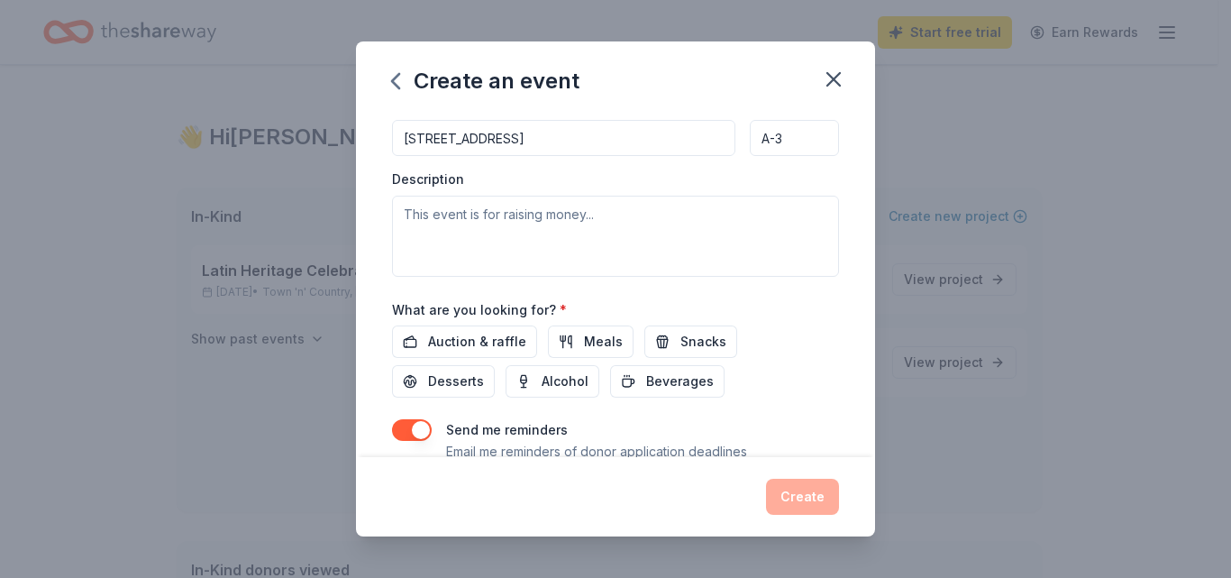
scroll to position [461, 0]
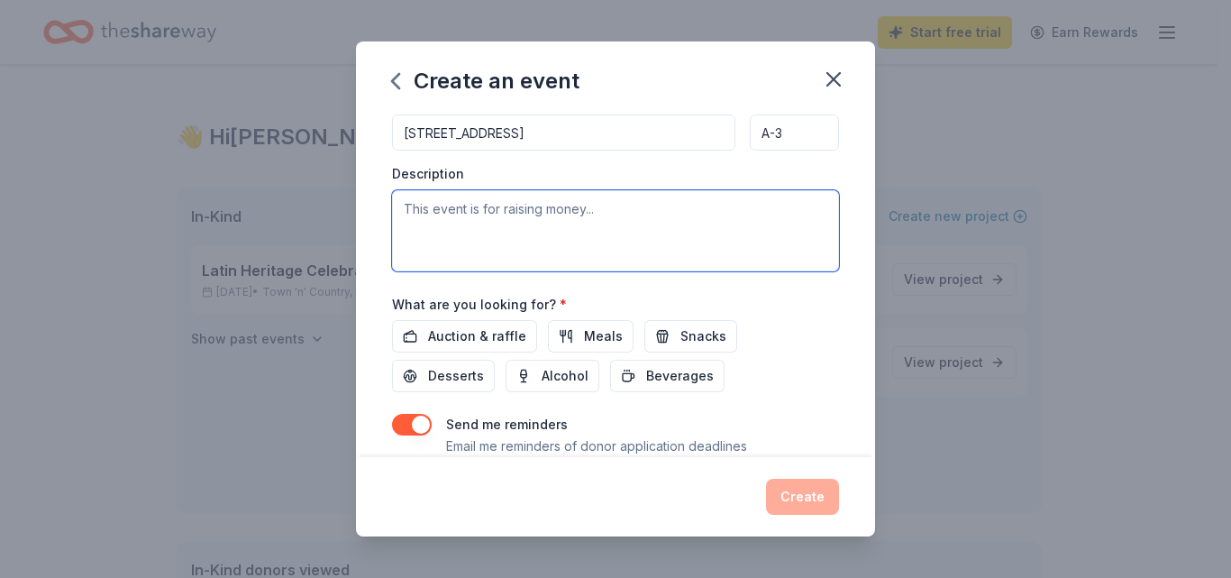
click at [498, 211] on textarea at bounding box center [615, 230] width 447 height 81
paste textarea "Power in the Mic is a free Open Mic Night hosted by Nawlage Is Power for youth …"
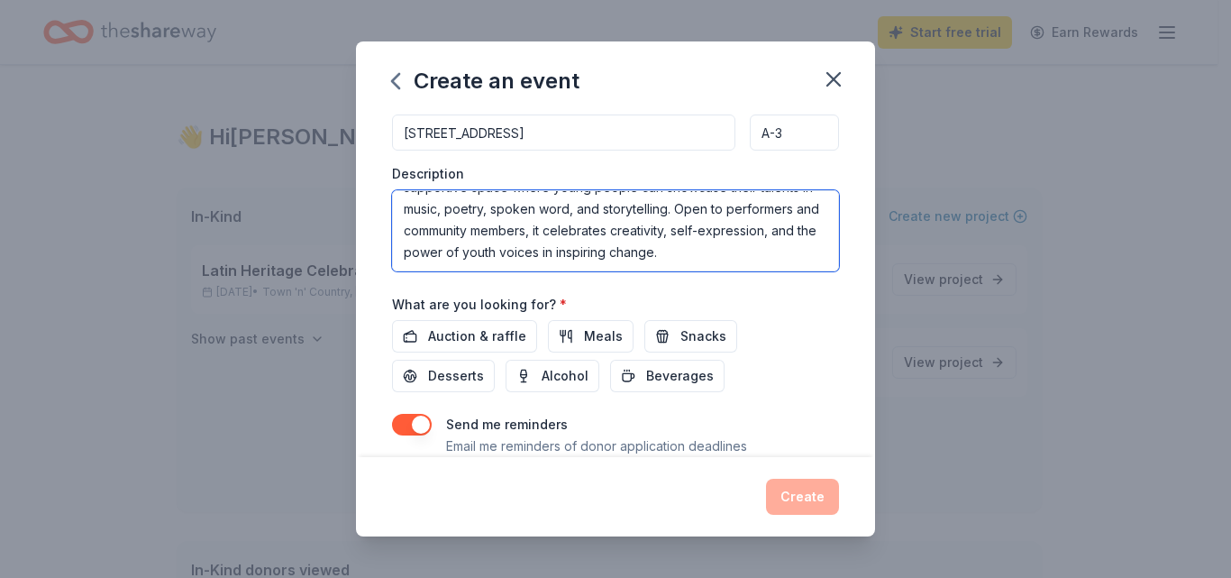
scroll to position [87, 0]
type textarea "Power in the Mic is a free Open Mic Night hosted by Nawlage Is Power for youth …"
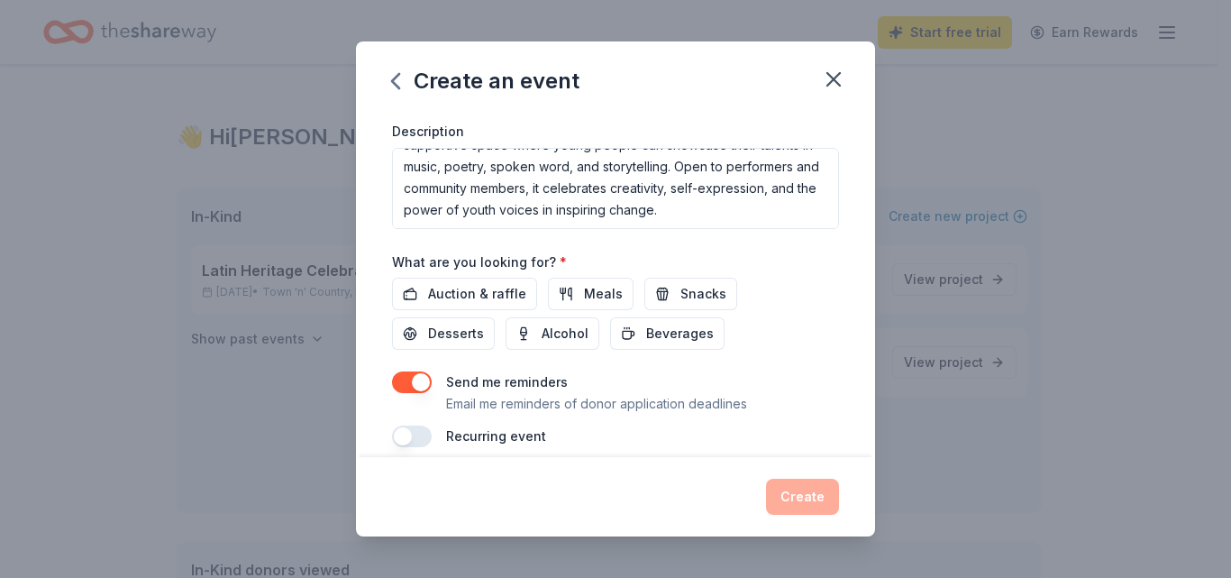
scroll to position [522, 0]
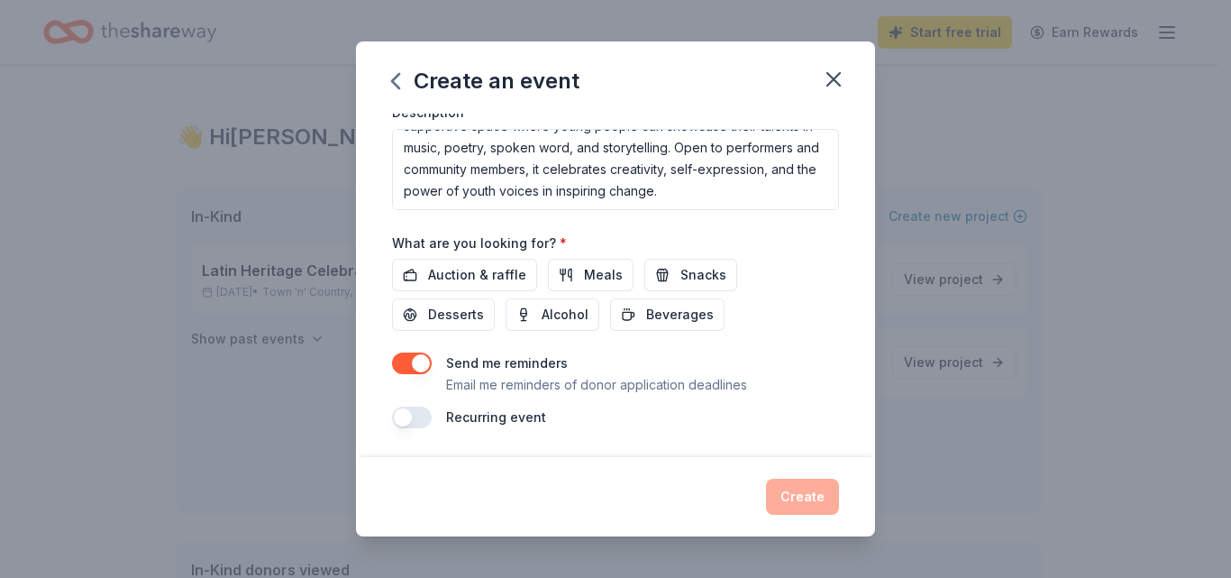
click at [405, 359] on button "button" at bounding box center [412, 363] width 40 height 22
click at [684, 272] on span "Snacks" at bounding box center [704, 275] width 46 height 22
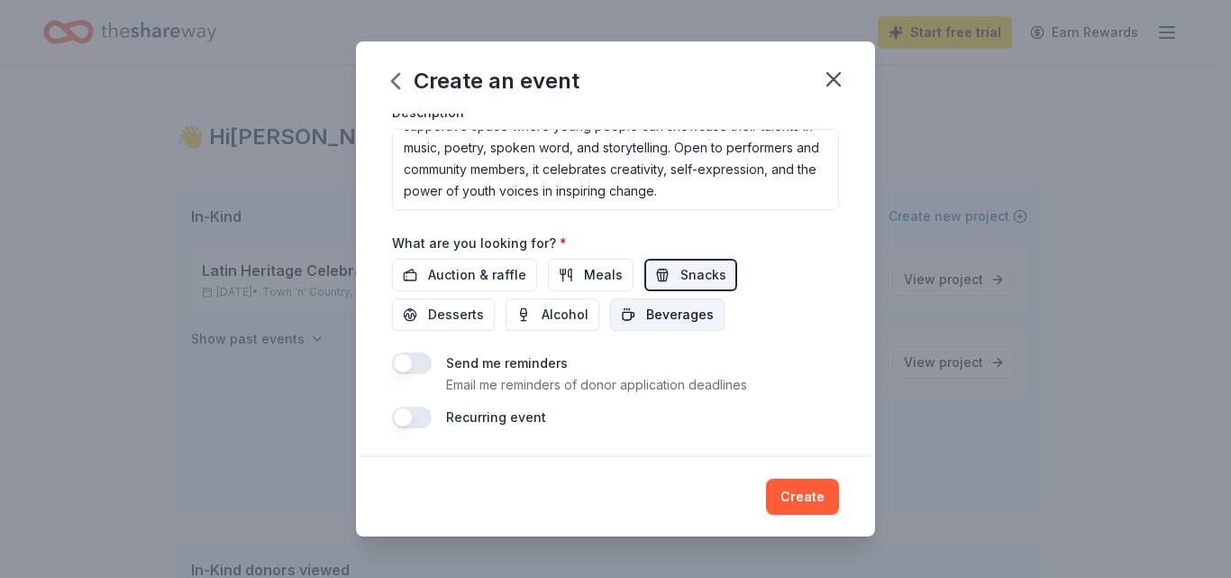
click at [652, 309] on span "Beverages" at bounding box center [680, 315] width 68 height 22
click at [446, 318] on span "Desserts" at bounding box center [456, 315] width 56 height 22
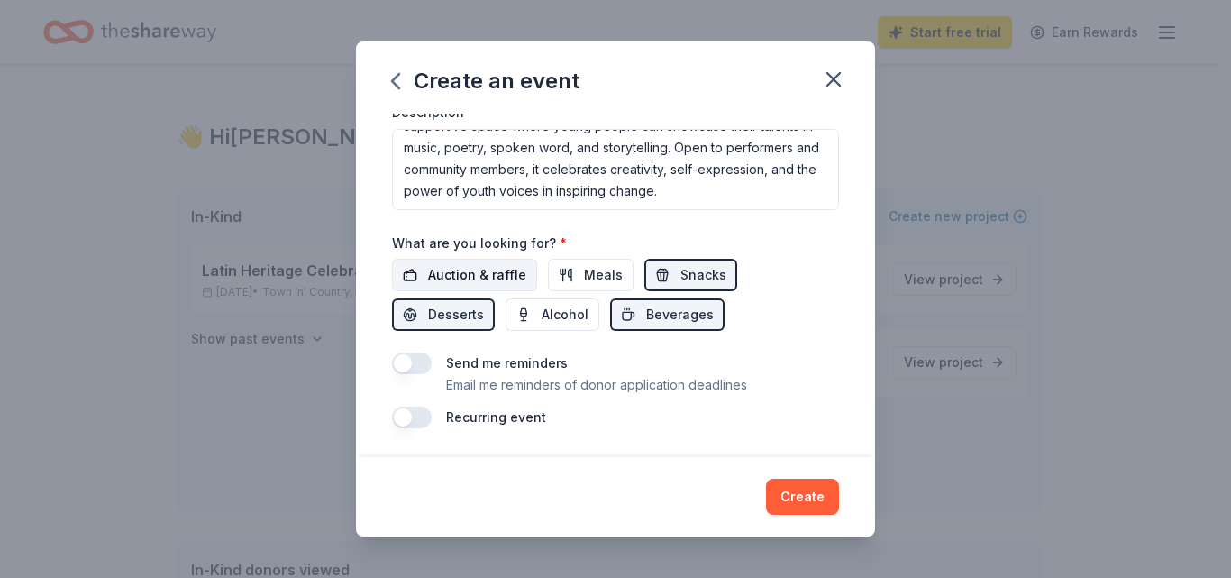
click at [469, 271] on span "Auction & raffle" at bounding box center [477, 275] width 98 height 22
click at [420, 417] on button "button" at bounding box center [412, 418] width 40 height 22
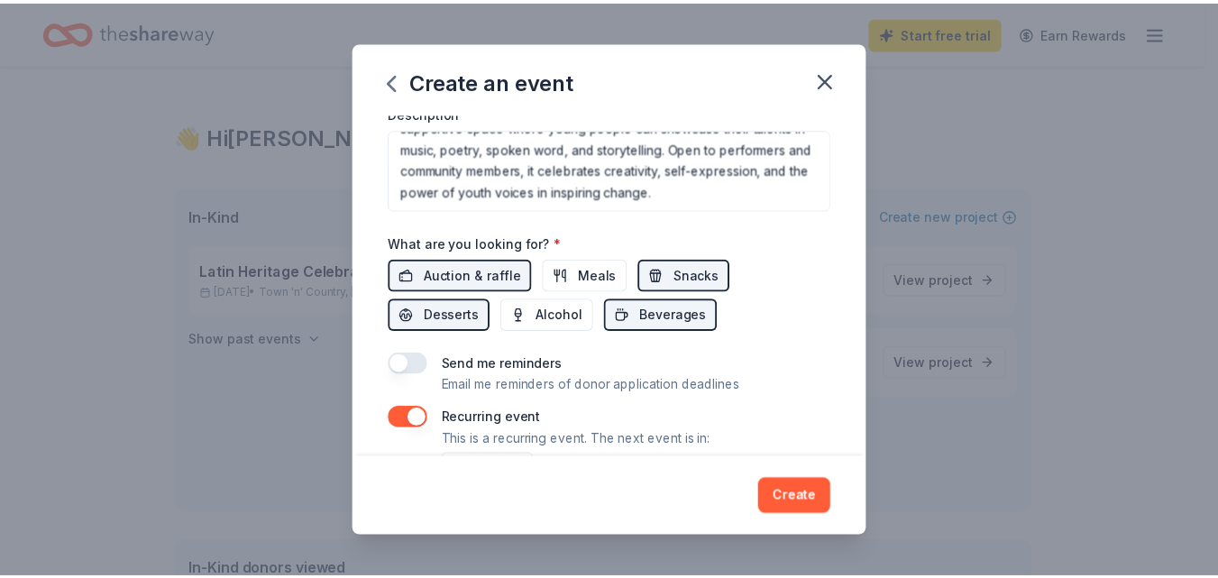
scroll to position [587, 0]
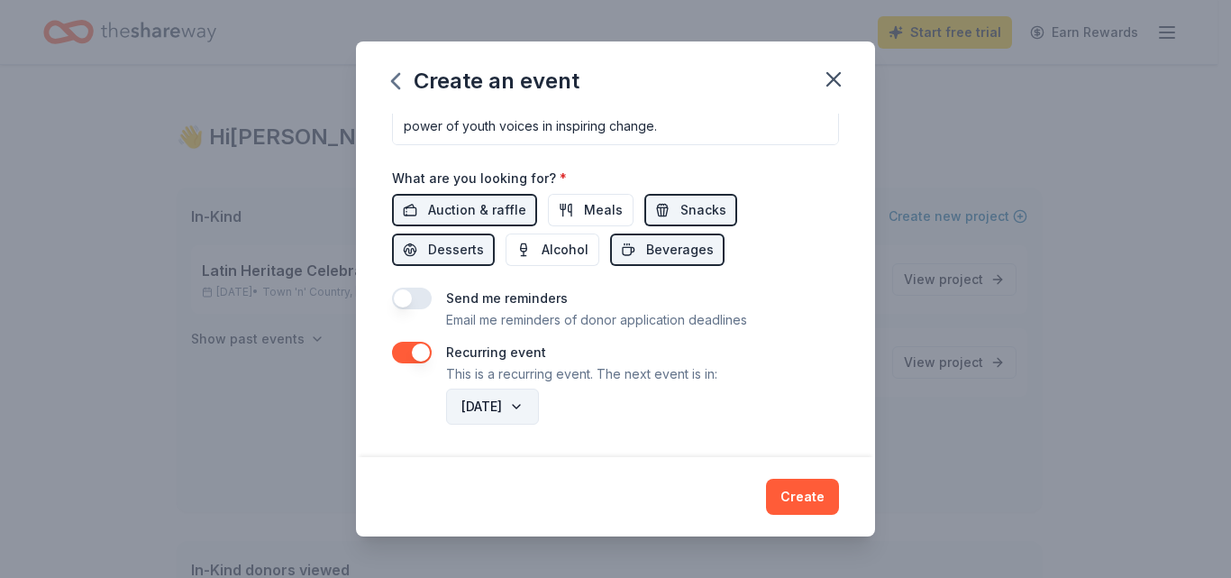
click at [539, 413] on button "September 2026" at bounding box center [492, 407] width 93 height 36
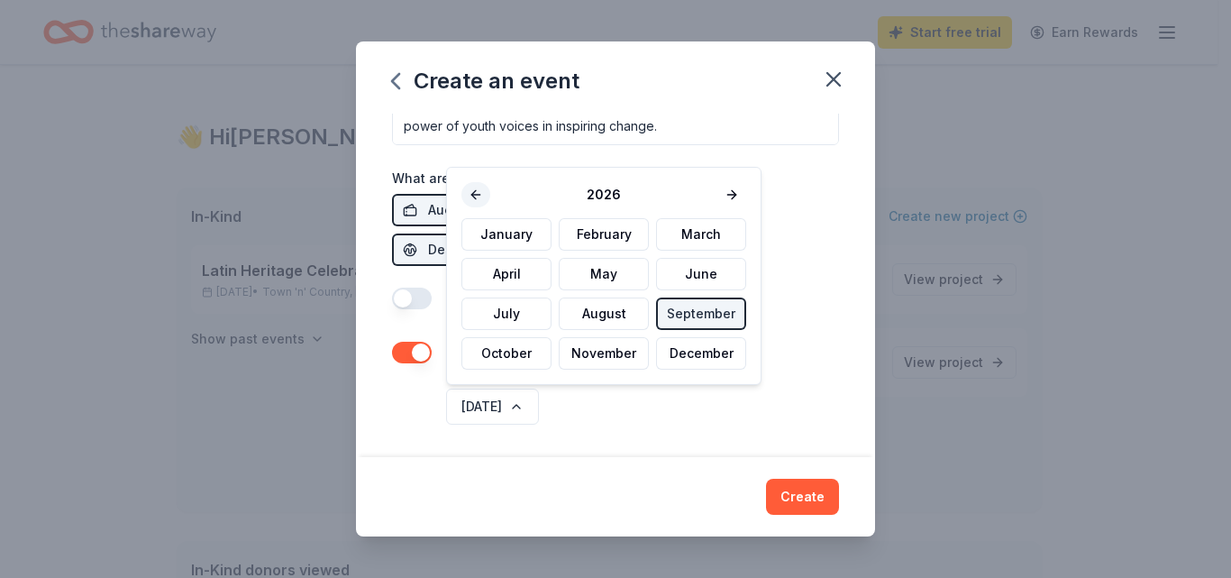
click at [473, 195] on button at bounding box center [476, 194] width 29 height 25
click at [692, 311] on button "September" at bounding box center [701, 313] width 90 height 32
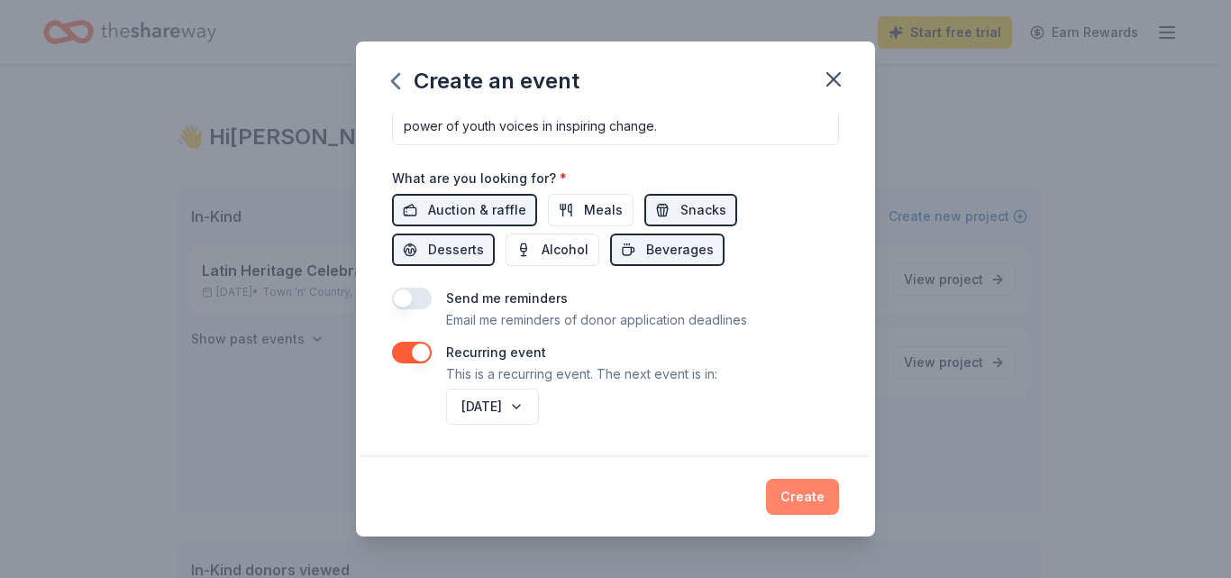
click at [808, 488] on button "Create" at bounding box center [802, 497] width 73 height 36
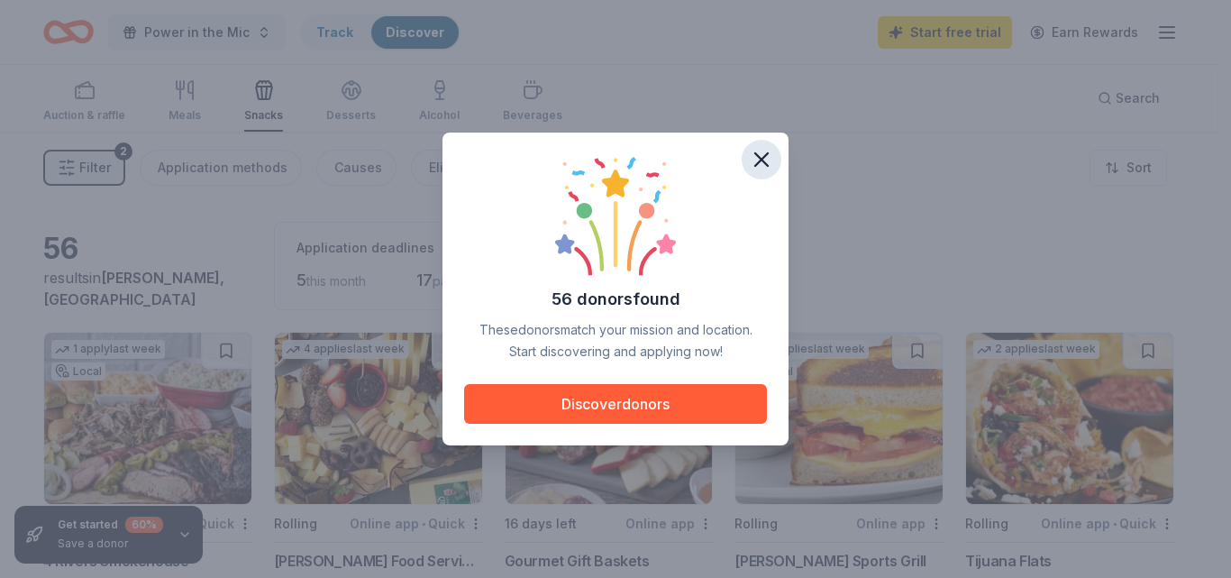
click at [761, 146] on button "button" at bounding box center [762, 160] width 40 height 40
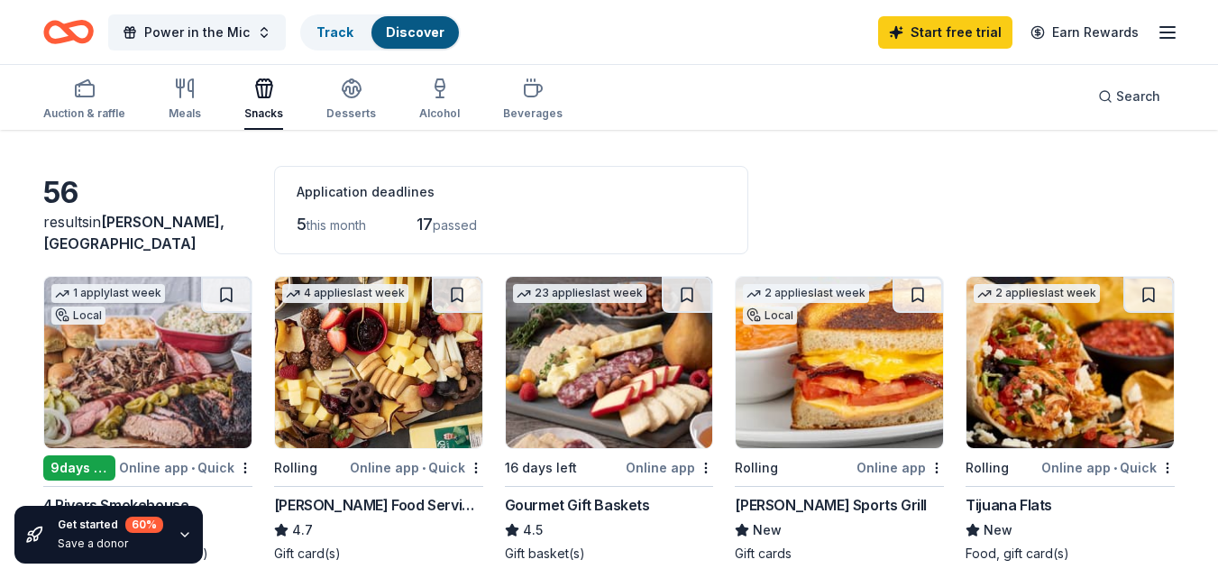
scroll to position [51, 0]
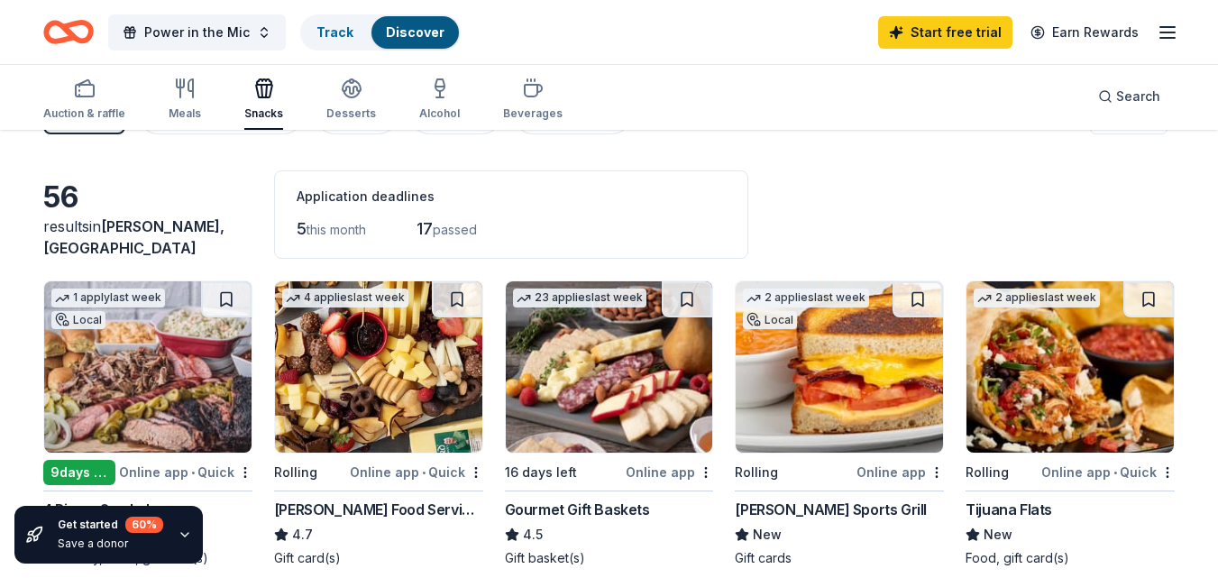
click at [1050, 351] on img at bounding box center [1069, 366] width 207 height 171
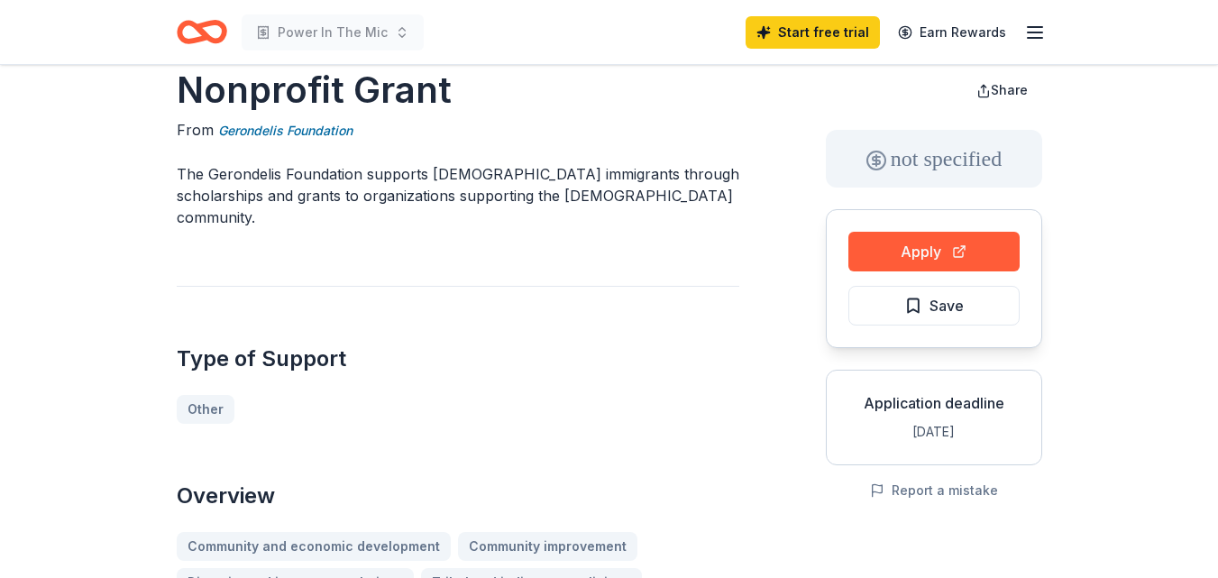
scroll to position [43, 0]
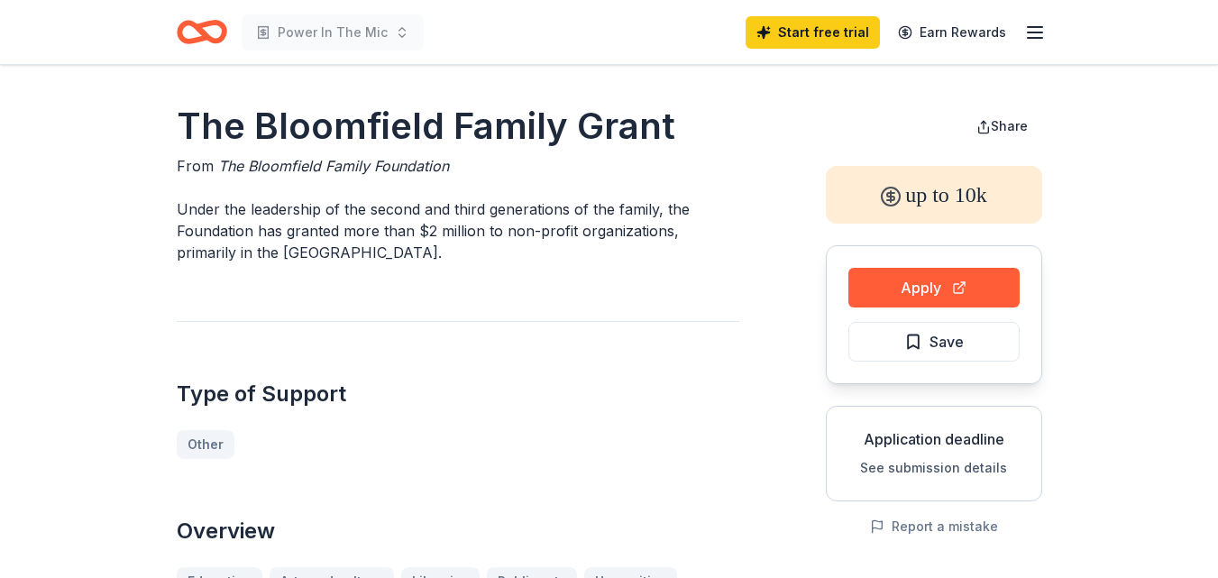
drag, startPoint x: 1230, startPoint y: 69, endPoint x: 200, endPoint y: 34, distance: 1030.9
click at [200, 34] on icon "Home" at bounding box center [210, 32] width 28 height 18
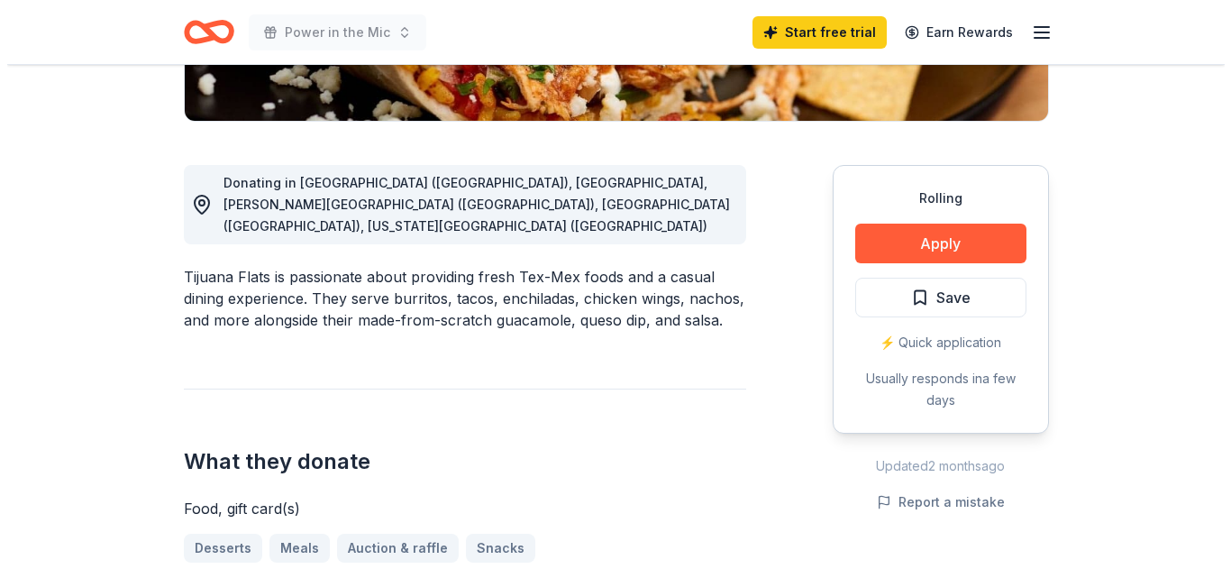
scroll to position [440, 0]
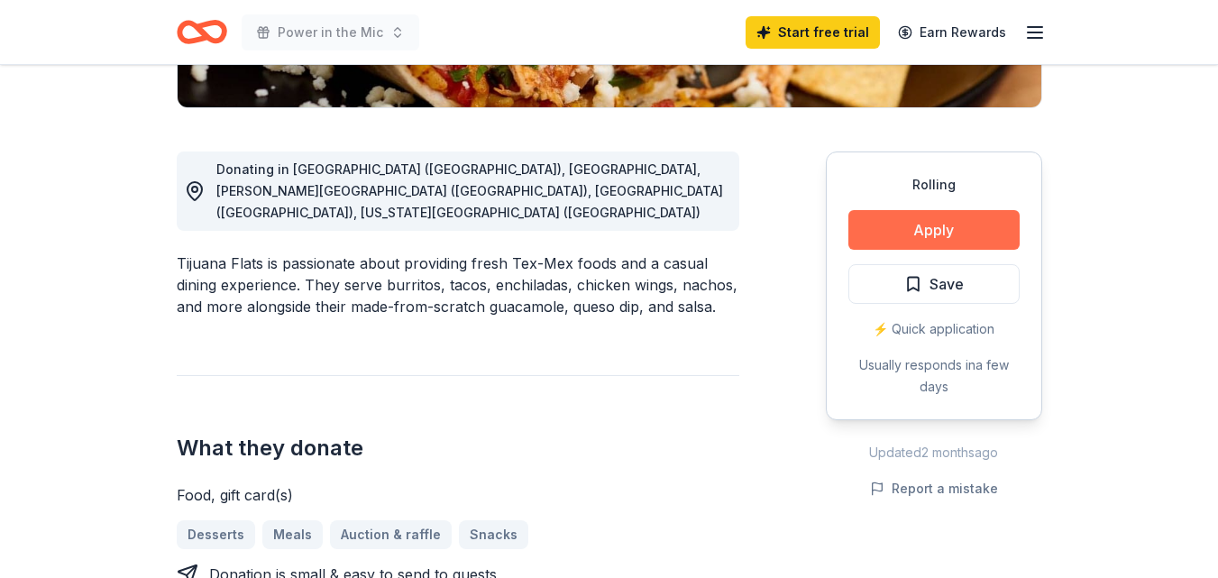
click at [926, 227] on button "Apply" at bounding box center [933, 230] width 171 height 40
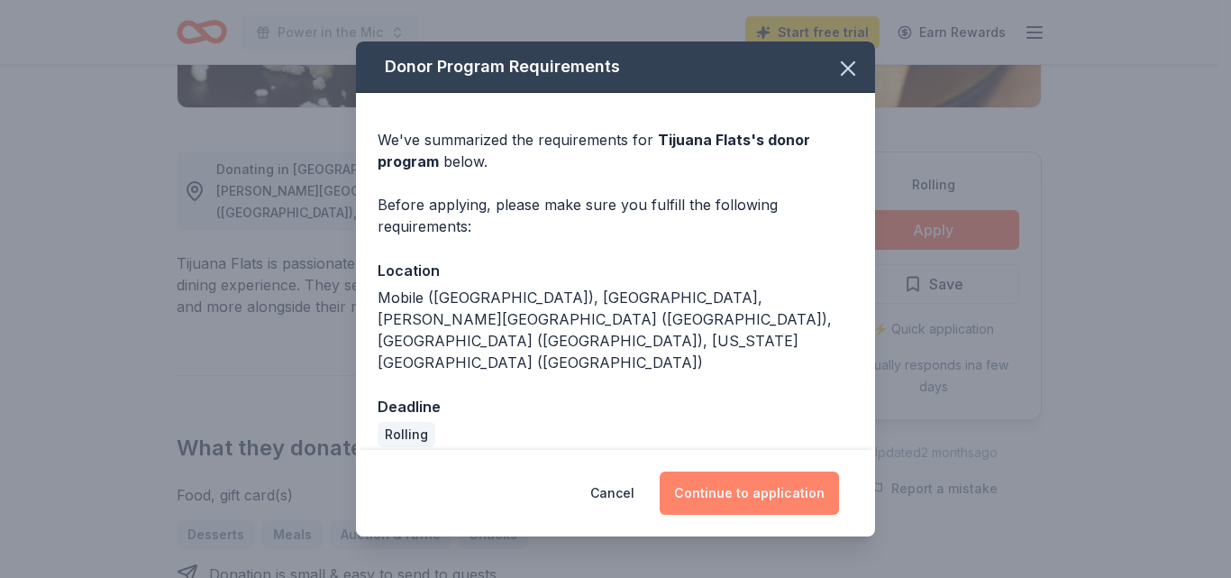
click at [745, 476] on button "Continue to application" at bounding box center [749, 492] width 179 height 43
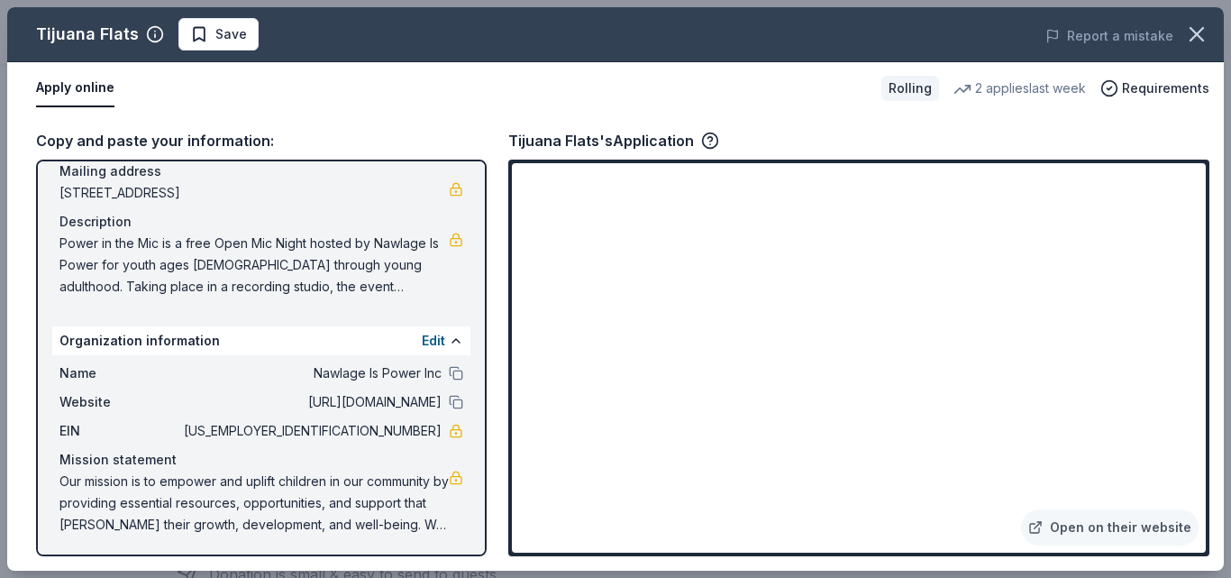
scroll to position [141, 0]
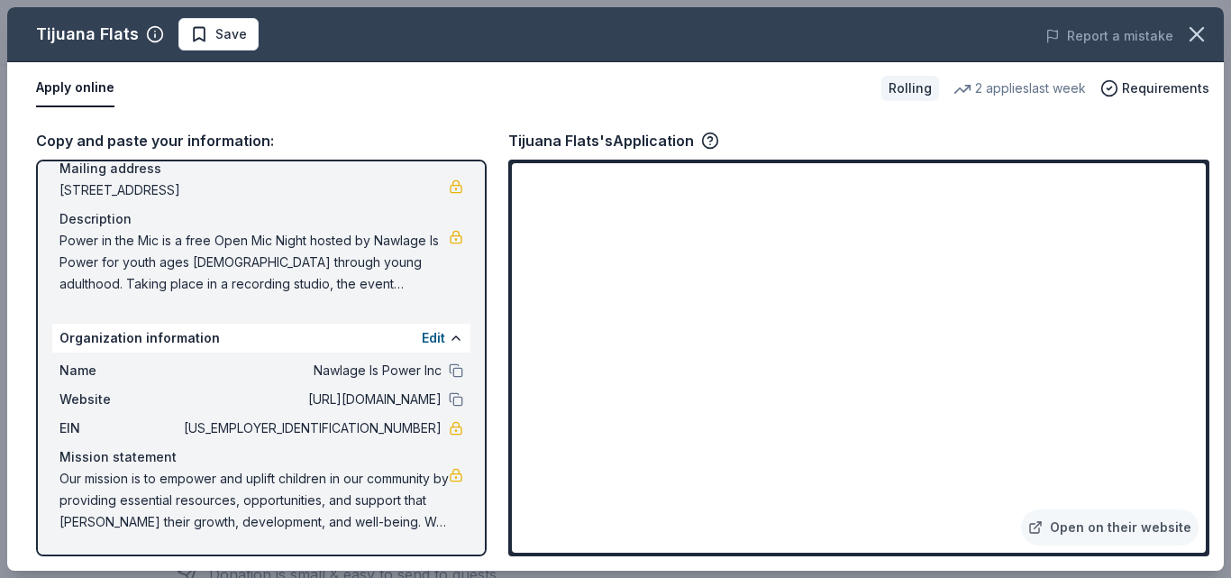
drag, startPoint x: 1204, startPoint y: 164, endPoint x: 1230, endPoint y: 206, distance: 49.0
click at [1217, 206] on div "Tijuana Flats Save Report a mistake Apply online Rolling 2 applies last week Re…" at bounding box center [615, 289] width 1231 height 578
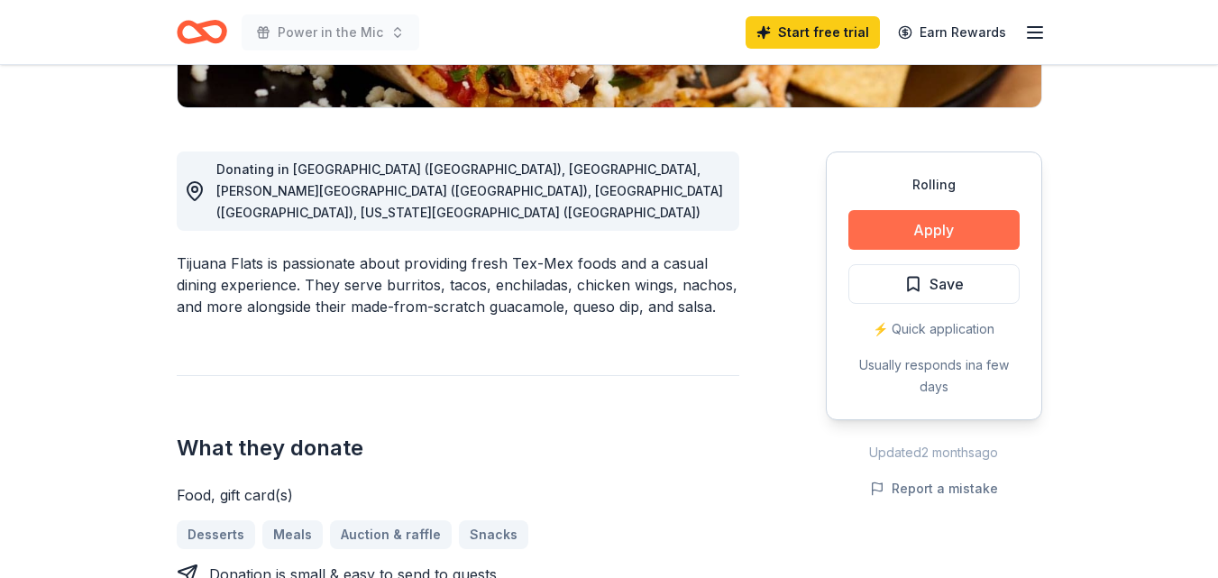
click at [935, 220] on button "Apply" at bounding box center [933, 230] width 171 height 40
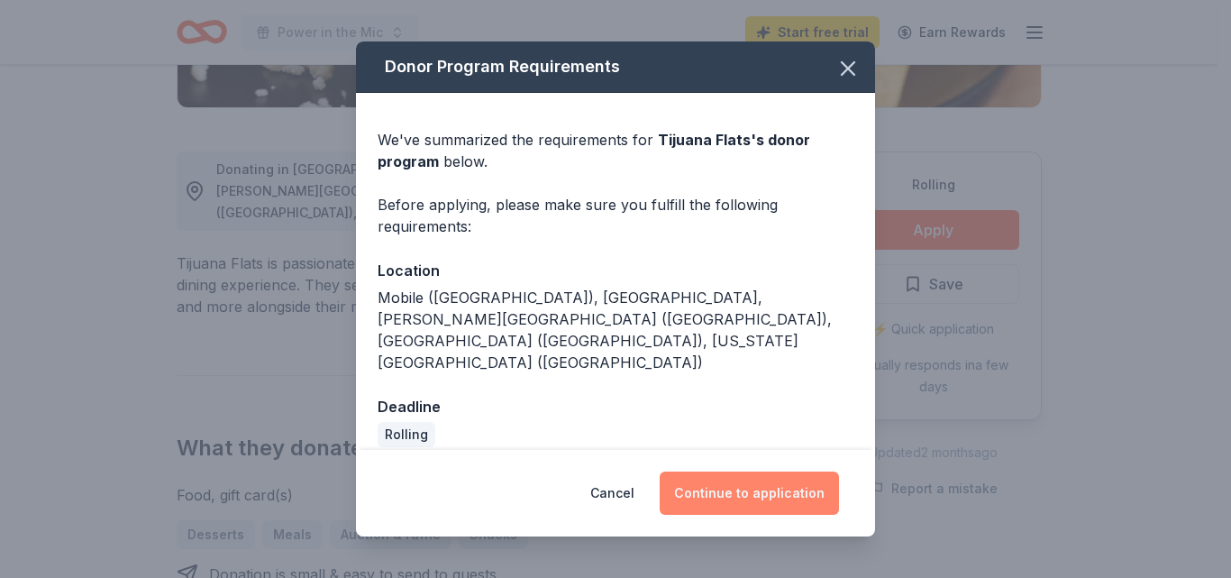
click at [760, 480] on button "Continue to application" at bounding box center [749, 492] width 179 height 43
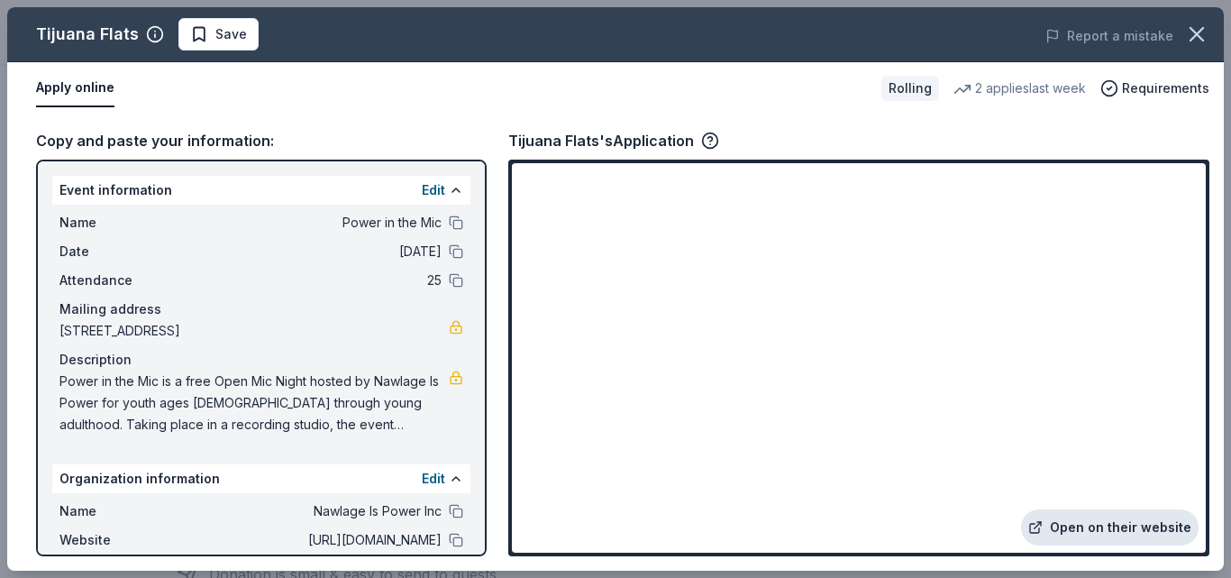
click at [1087, 532] on link "Open on their website" at bounding box center [1110, 527] width 178 height 36
